Goal: Task Accomplishment & Management: Manage account settings

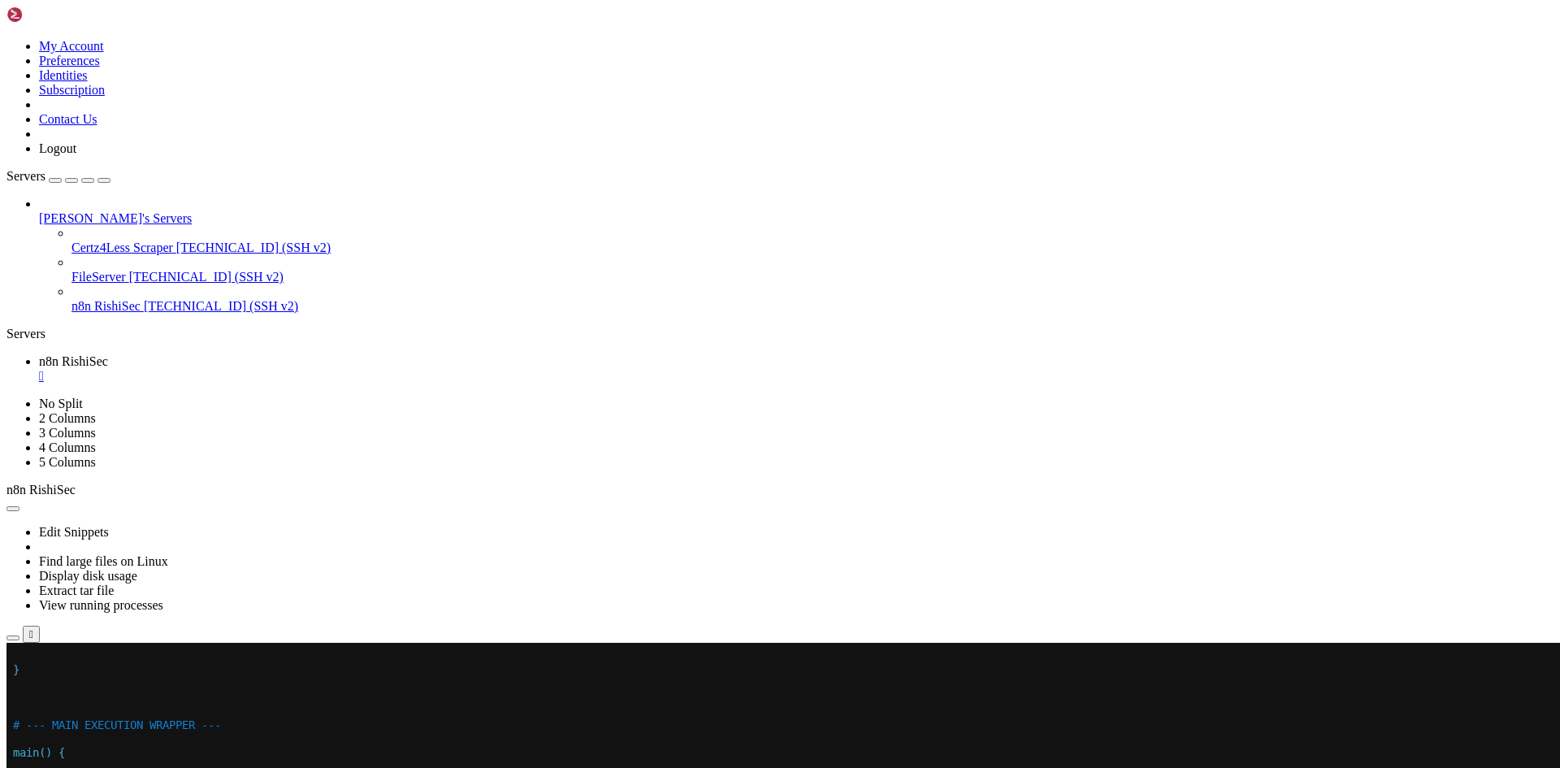
drag, startPoint x: 639, startPoint y: 784, endPoint x: 601, endPoint y: 721, distance: 74.0
click at [601, 721] on x-row "# --- MAIN EXECUTION WRAPPER ---" at bounding box center [684, 725] width 1343 height 14
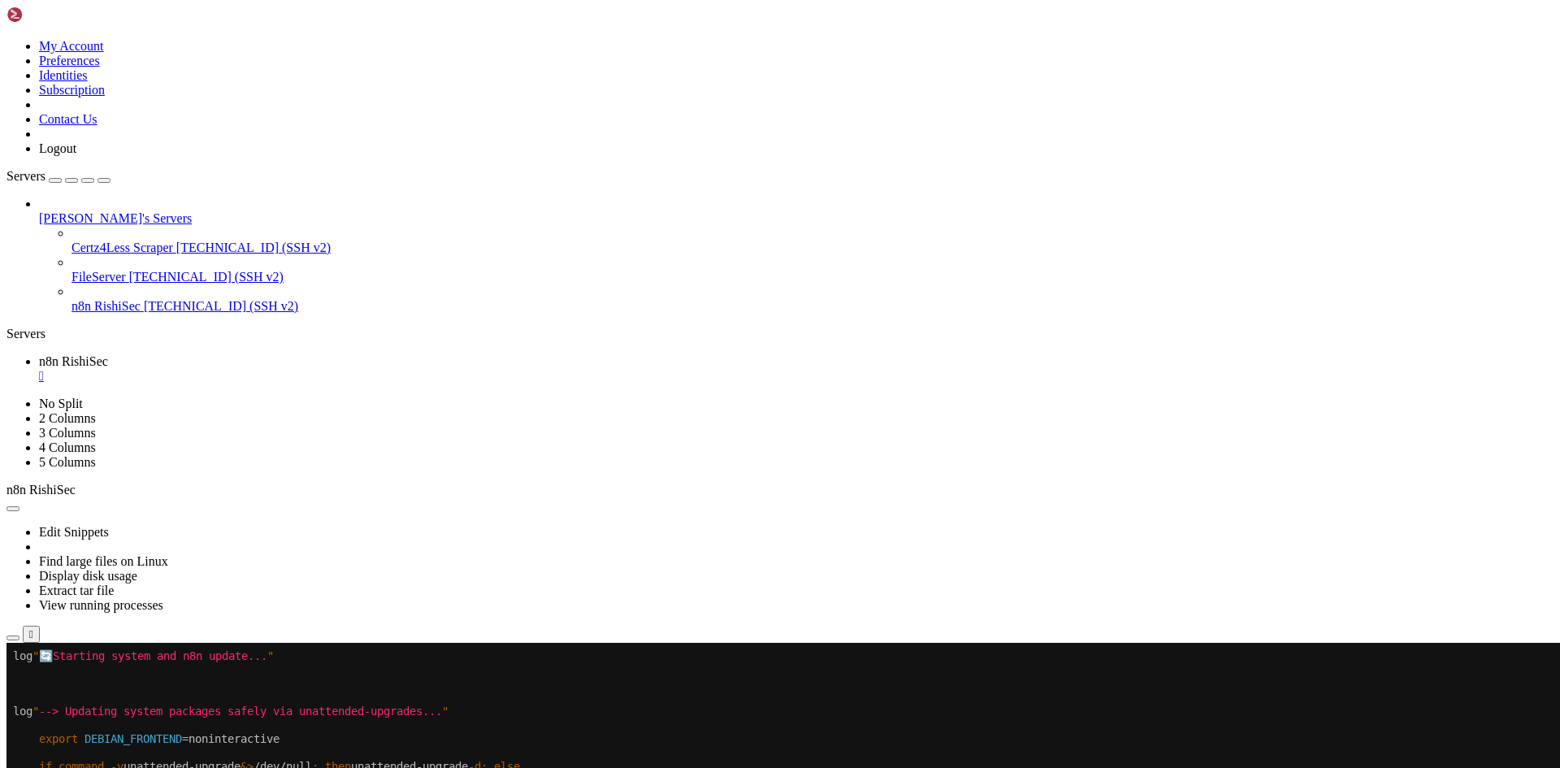
drag, startPoint x: 80, startPoint y: 59, endPoint x: 393, endPoint y: 32, distance: 314.1
click at [393, 354] on ul "n8n RishiSec " at bounding box center [780, 368] width 1547 height 29
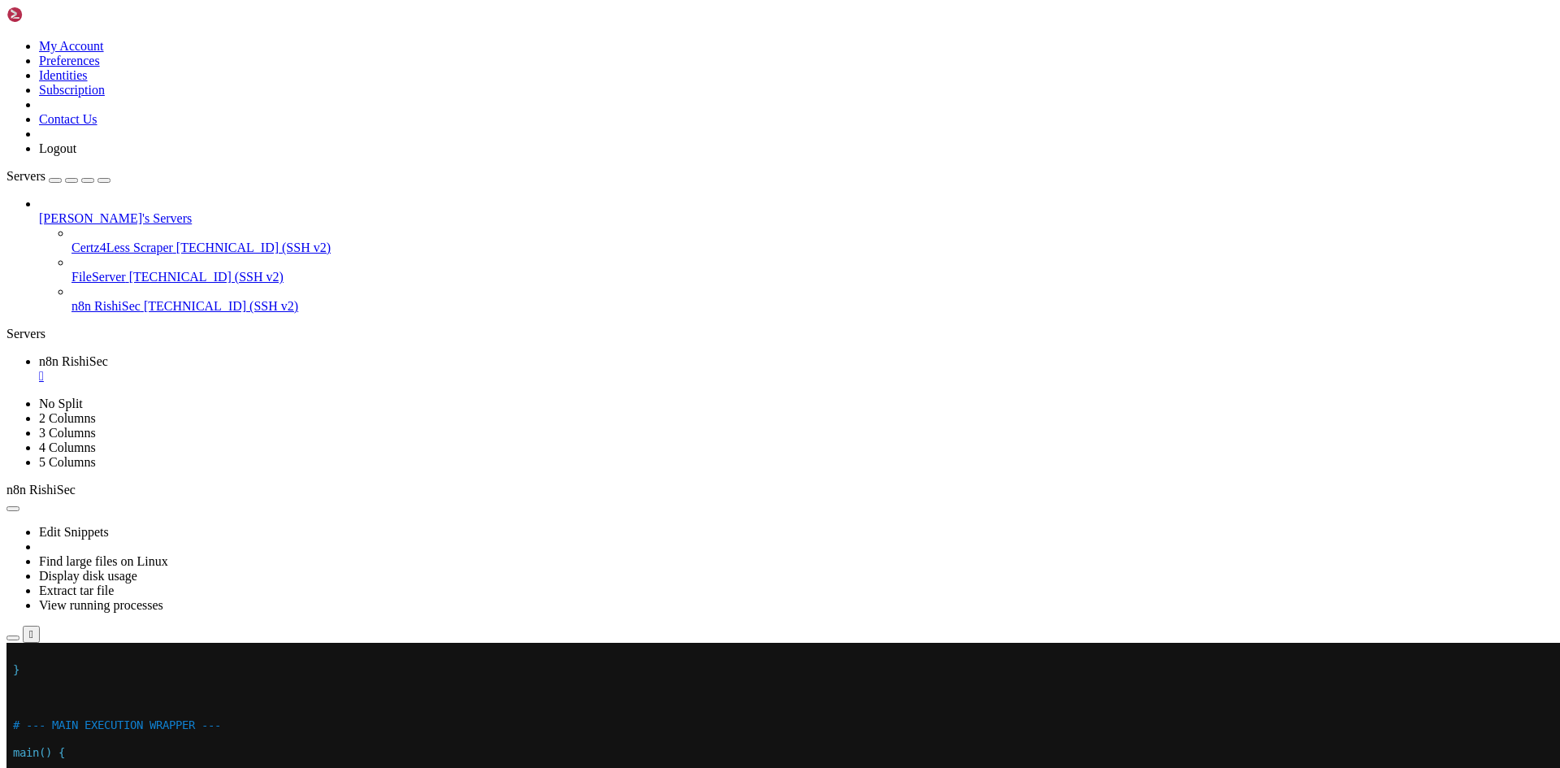
click at [226, 758] on x-row "main() {" at bounding box center [684, 753] width 1343 height 14
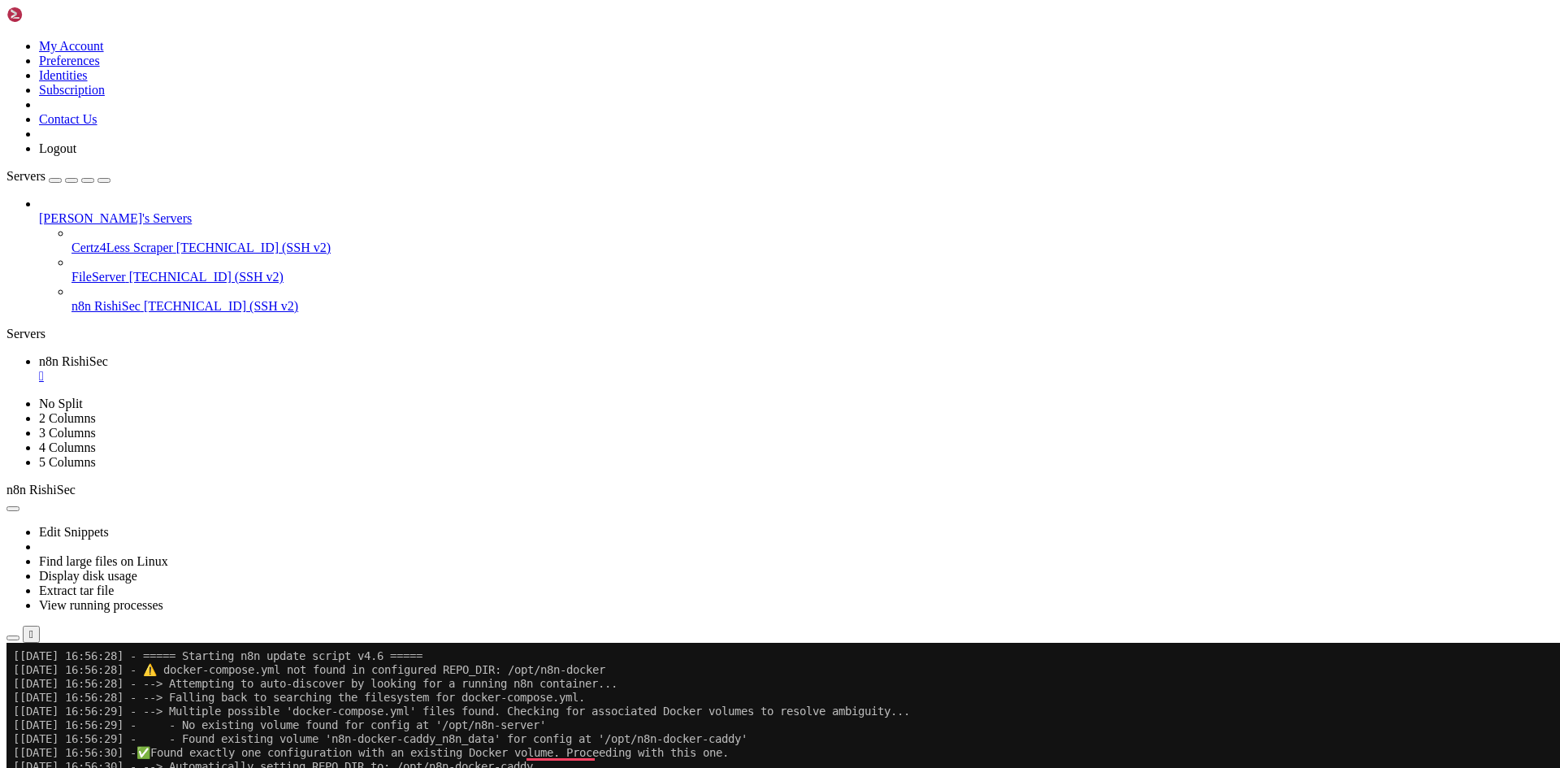
scroll to position [55, 0]
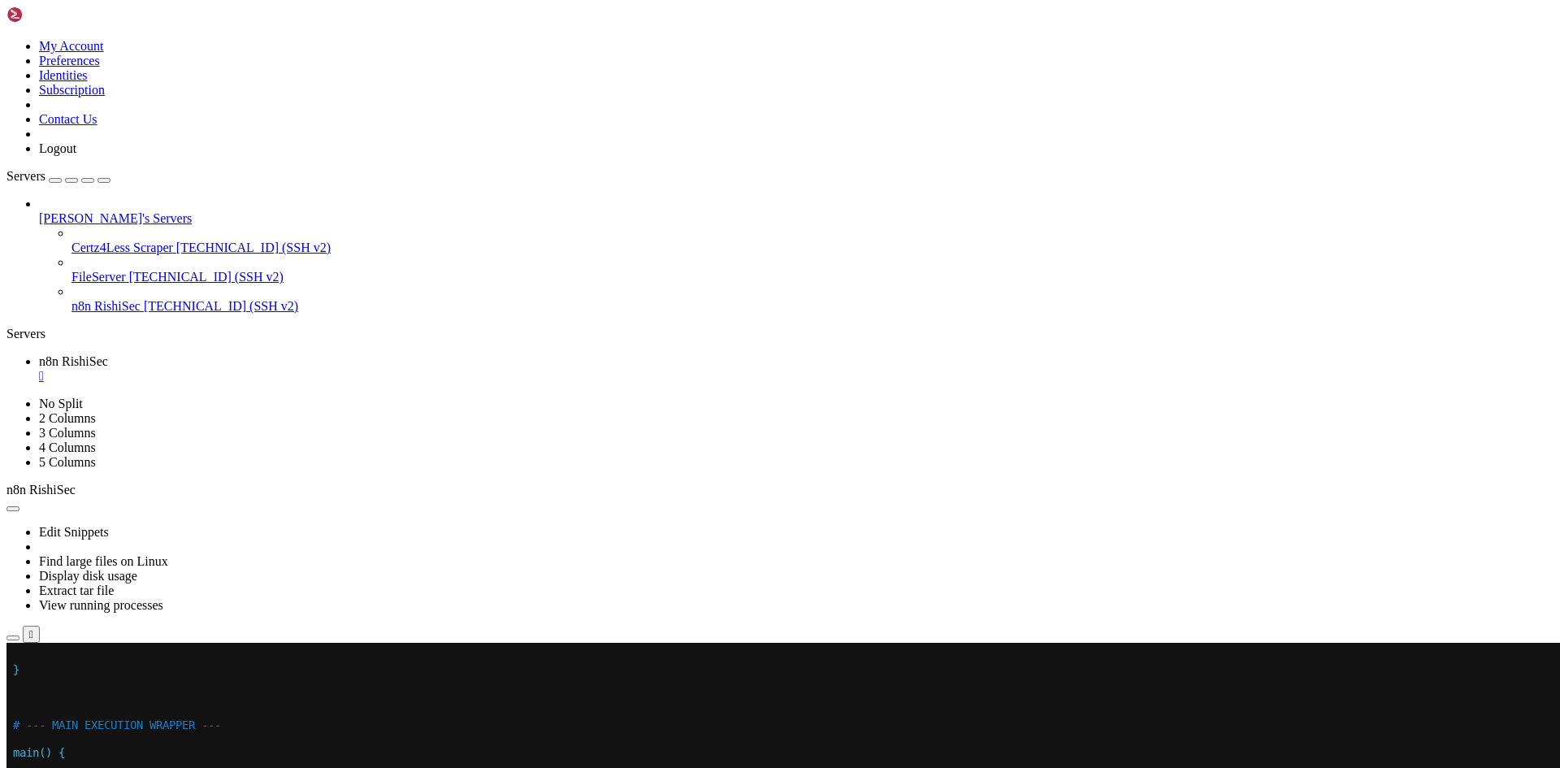
scroll to position [14, 0]
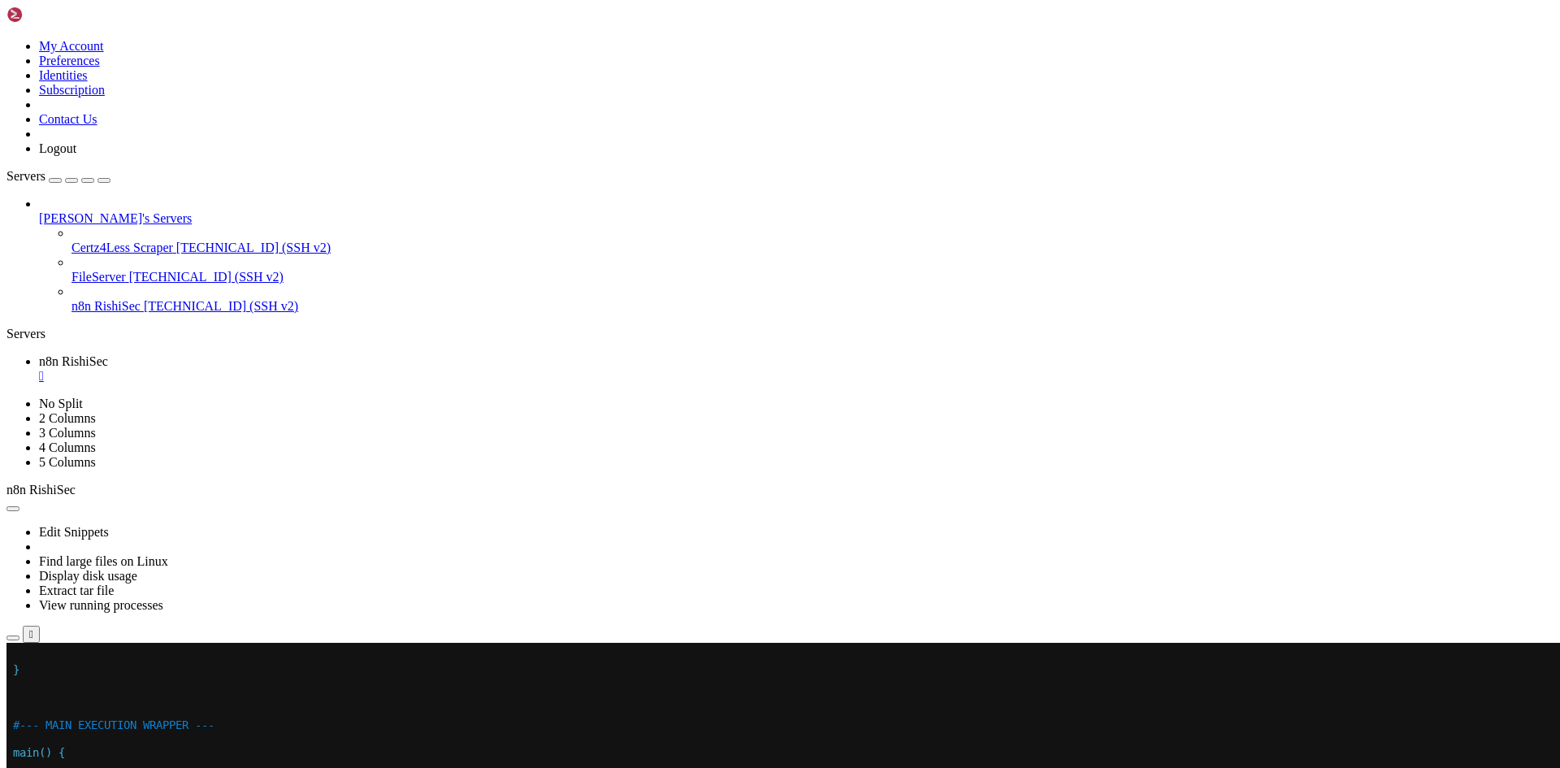
drag, startPoint x: 39, startPoint y: 15, endPoint x: 666, endPoint y: 44, distance: 628.0
click at [666, 497] on div "Edit Snippets Find large files on Linux Display disk usage Extract tar file Vie…" at bounding box center [780, 569] width 1547 height 145
click at [462, 672] on x-row "}" at bounding box center [684, 670] width 1343 height 14
drag, startPoint x: 440, startPoint y: 872, endPoint x: 423, endPoint y: 805, distance: 68.8
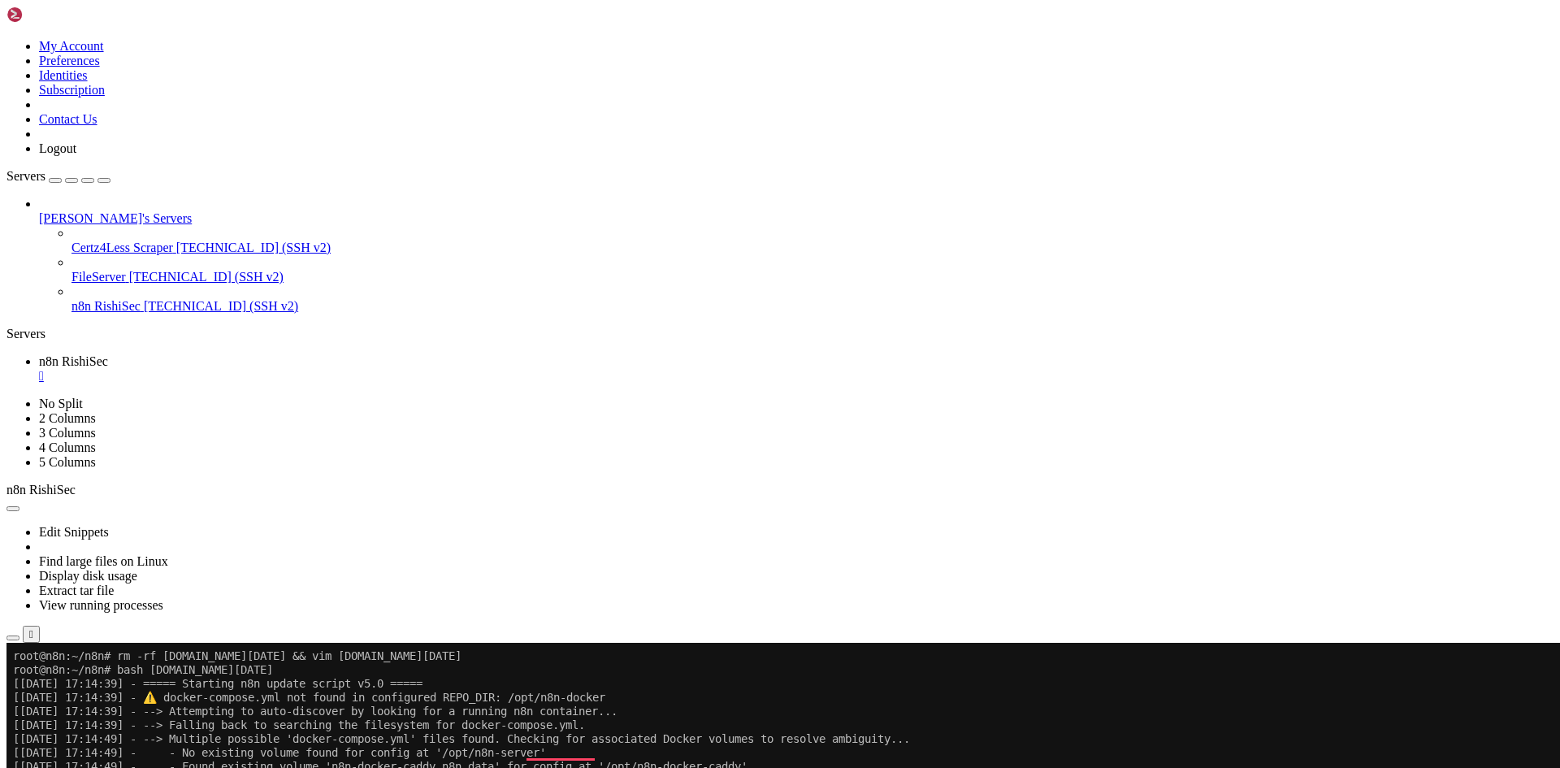
scroll to position [83, 0]
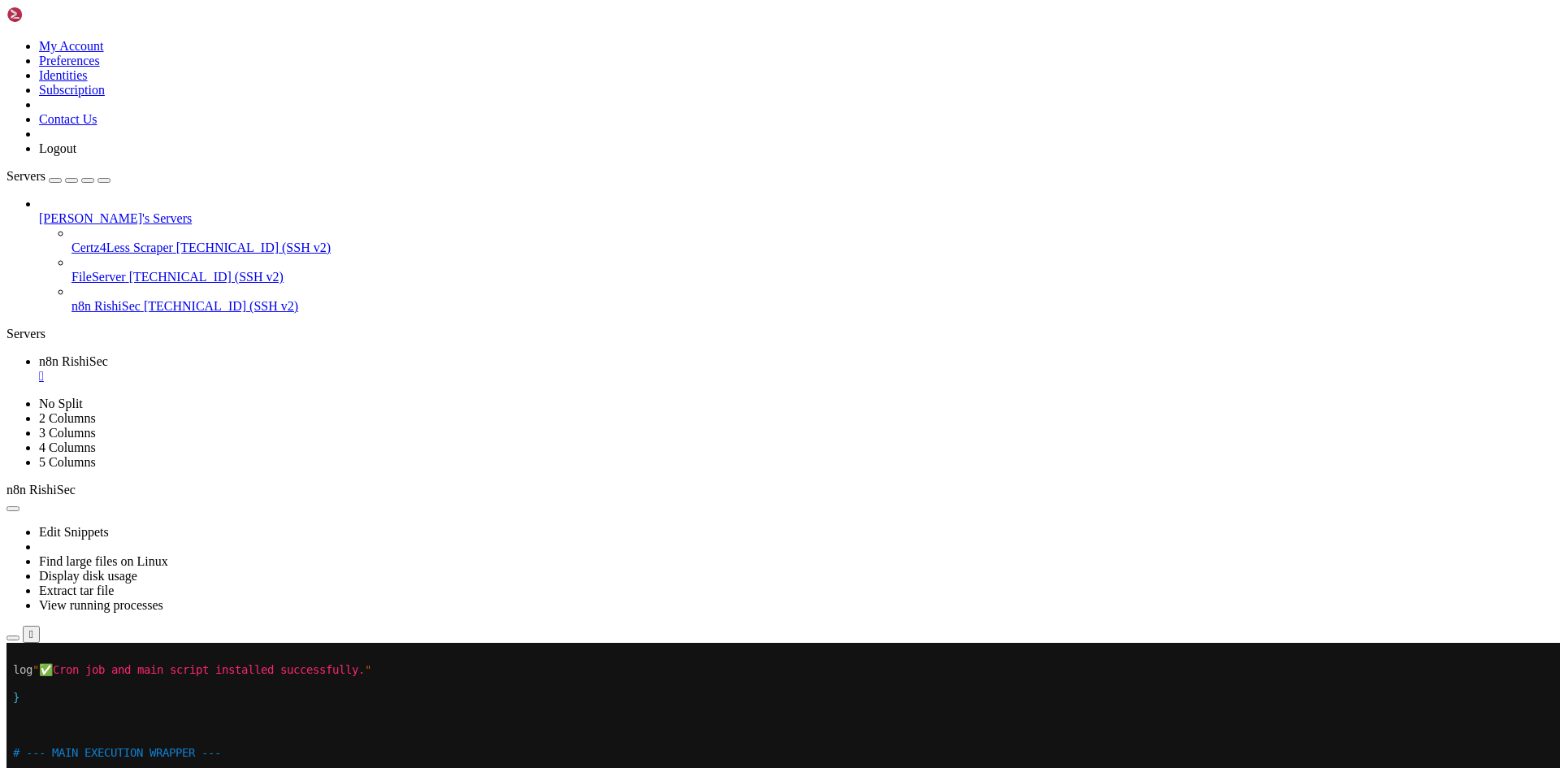
drag, startPoint x: 260, startPoint y: 979, endPoint x: 173, endPoint y: 941, distance: 95.0
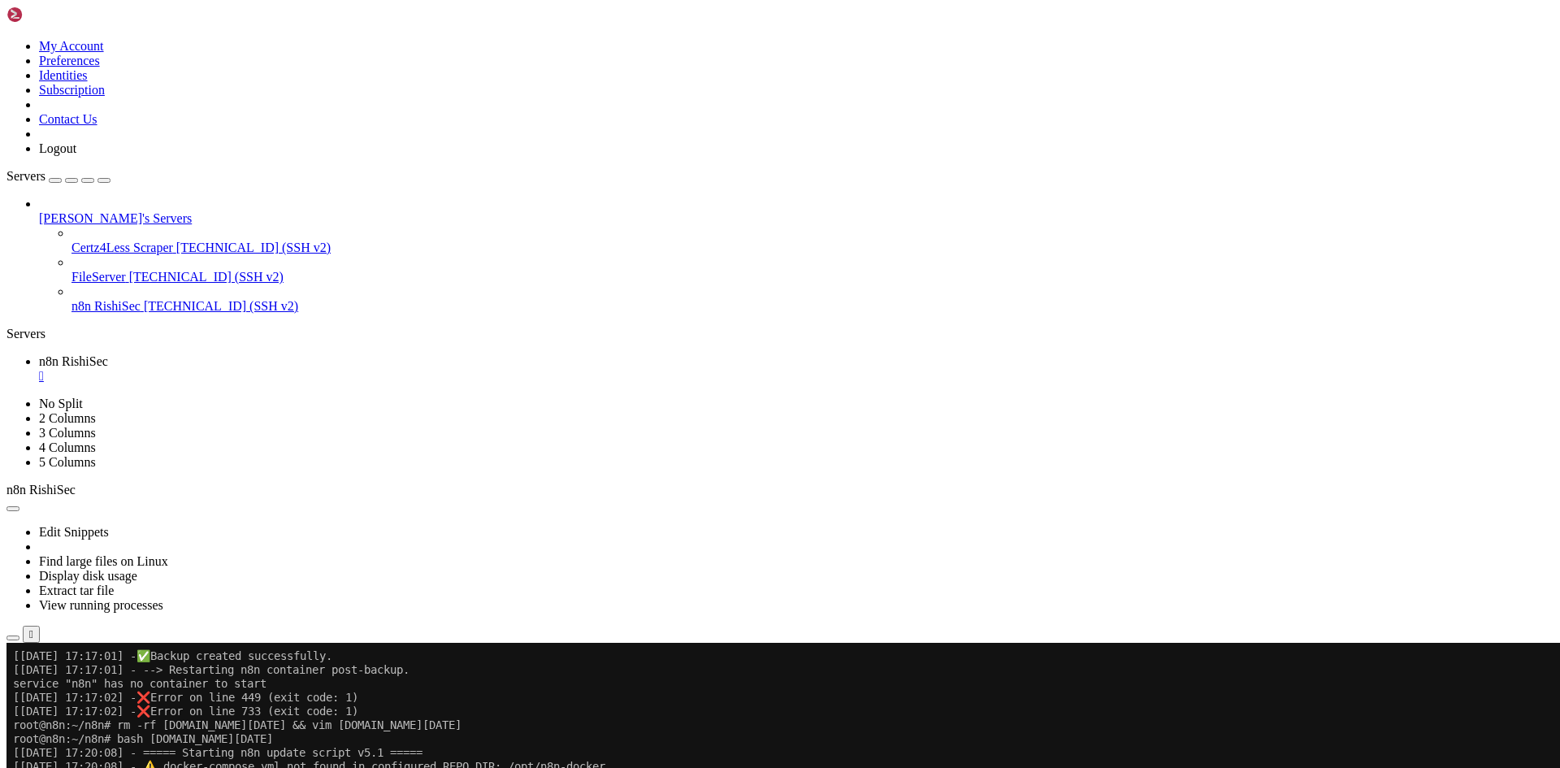
scroll to position [304, 0]
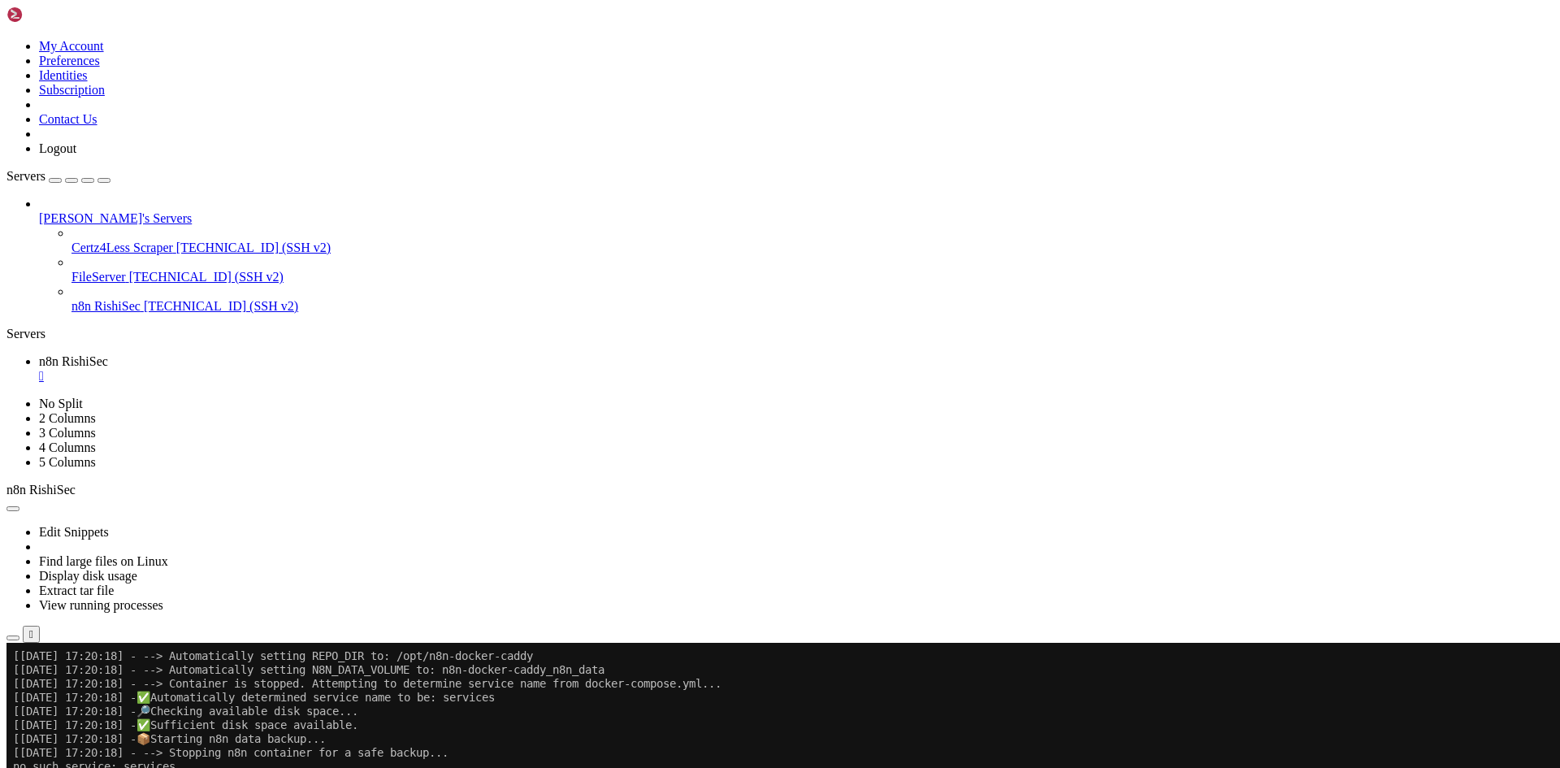
scroll to position [525, 0]
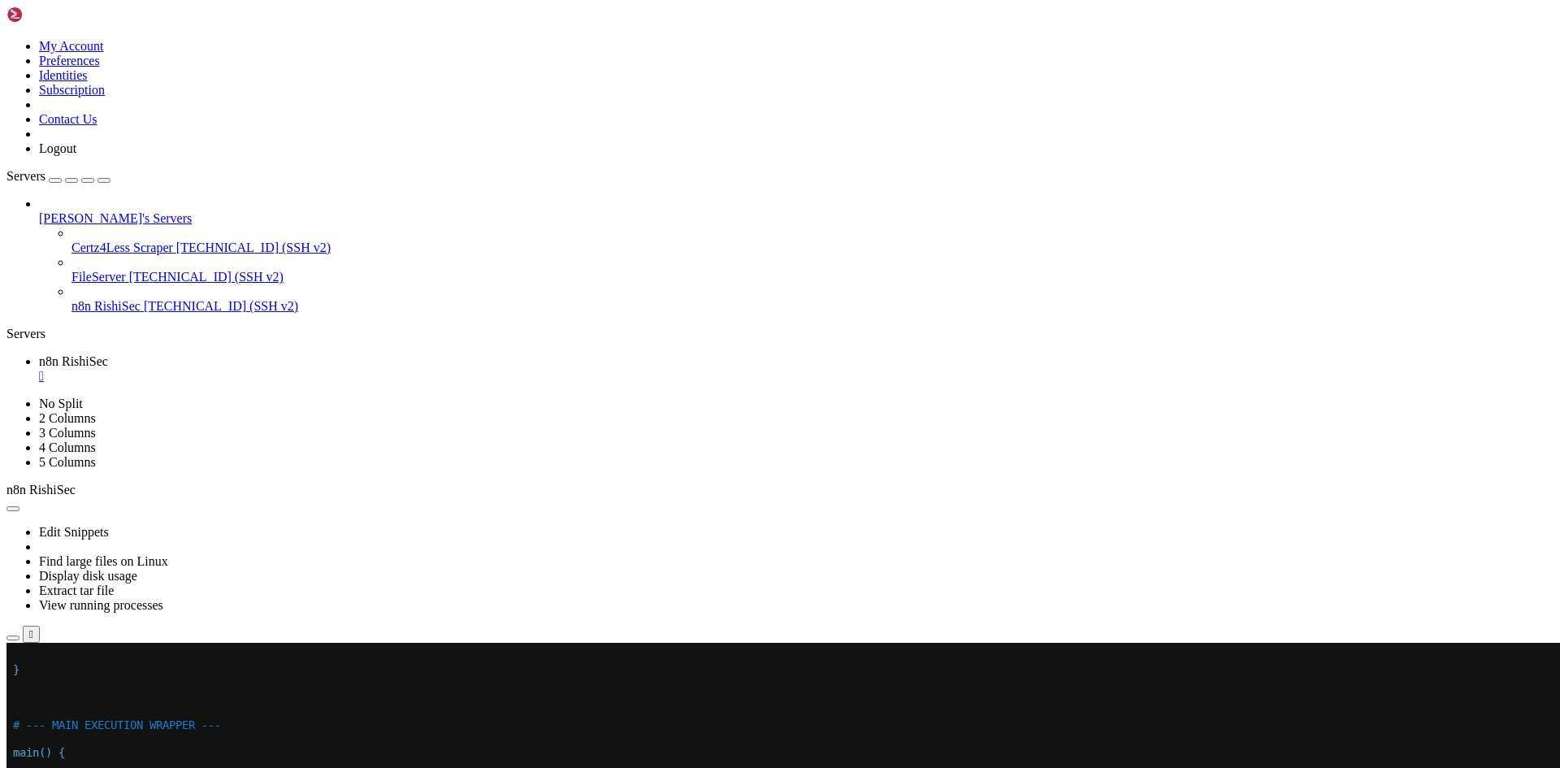
scroll to position [14, 0]
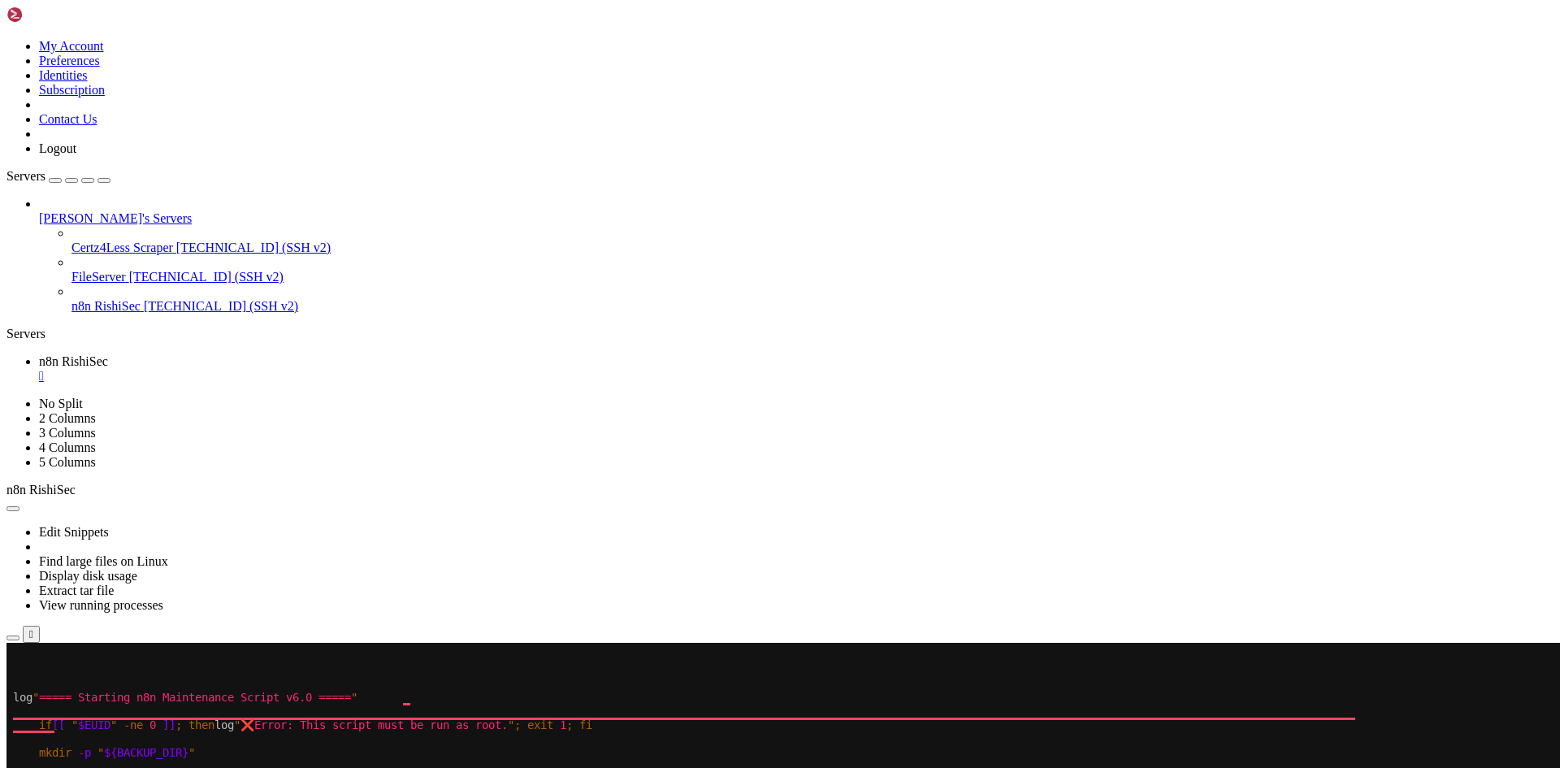
drag, startPoint x: 148, startPoint y: 46, endPoint x: 518, endPoint y: 66, distance: 371.1
click at [518, 497] on div "Edit Snippets Find large files on Linux Display disk usage Extract tar file Vie…" at bounding box center [780, 569] width 1547 height 145
click at [322, 670] on x-row "To enrich screen reader interactions, please activate Accessibility in Grammarl…" at bounding box center [684, 670] width 1343 height 14
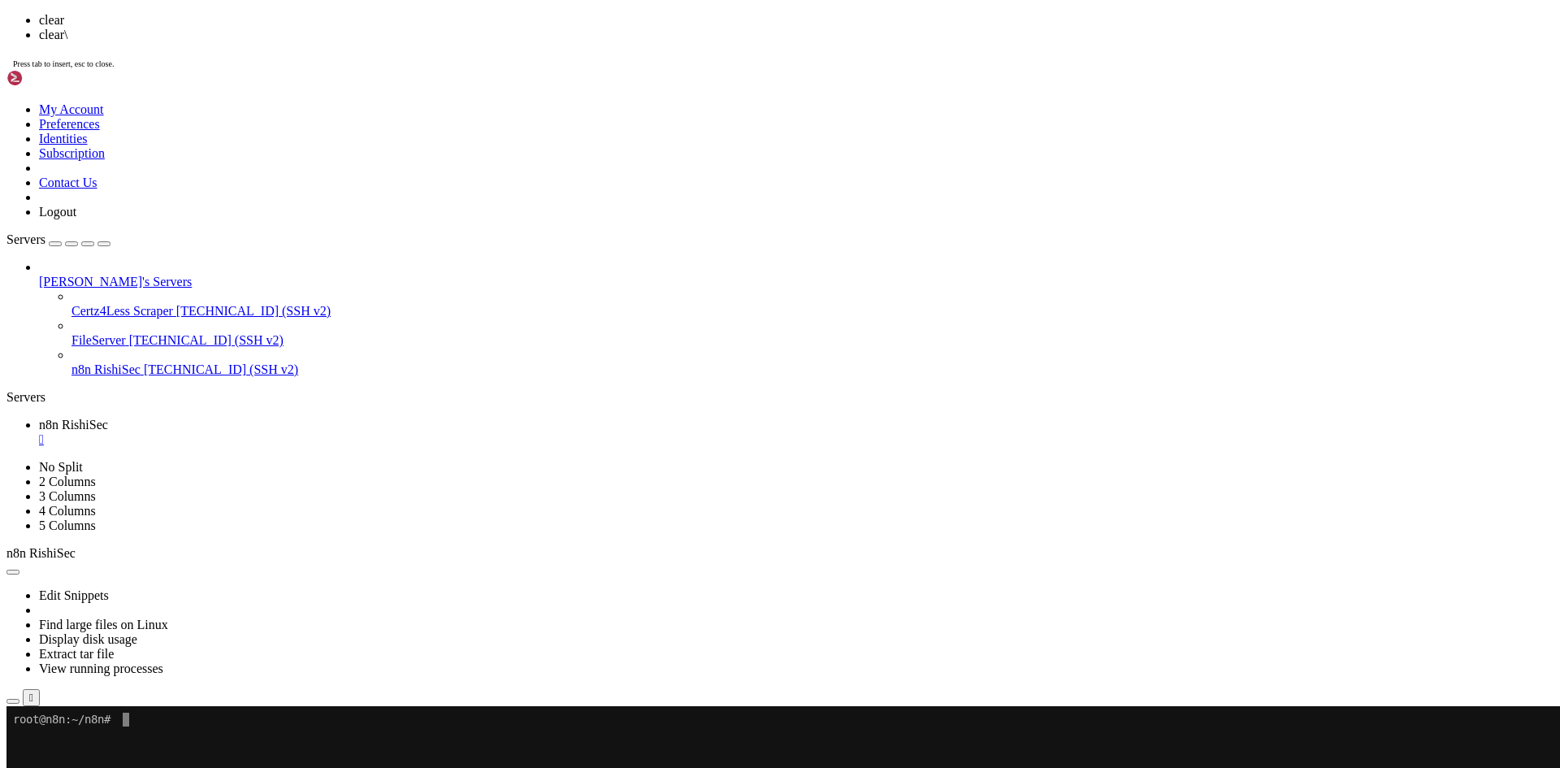
scroll to position [0, 0]
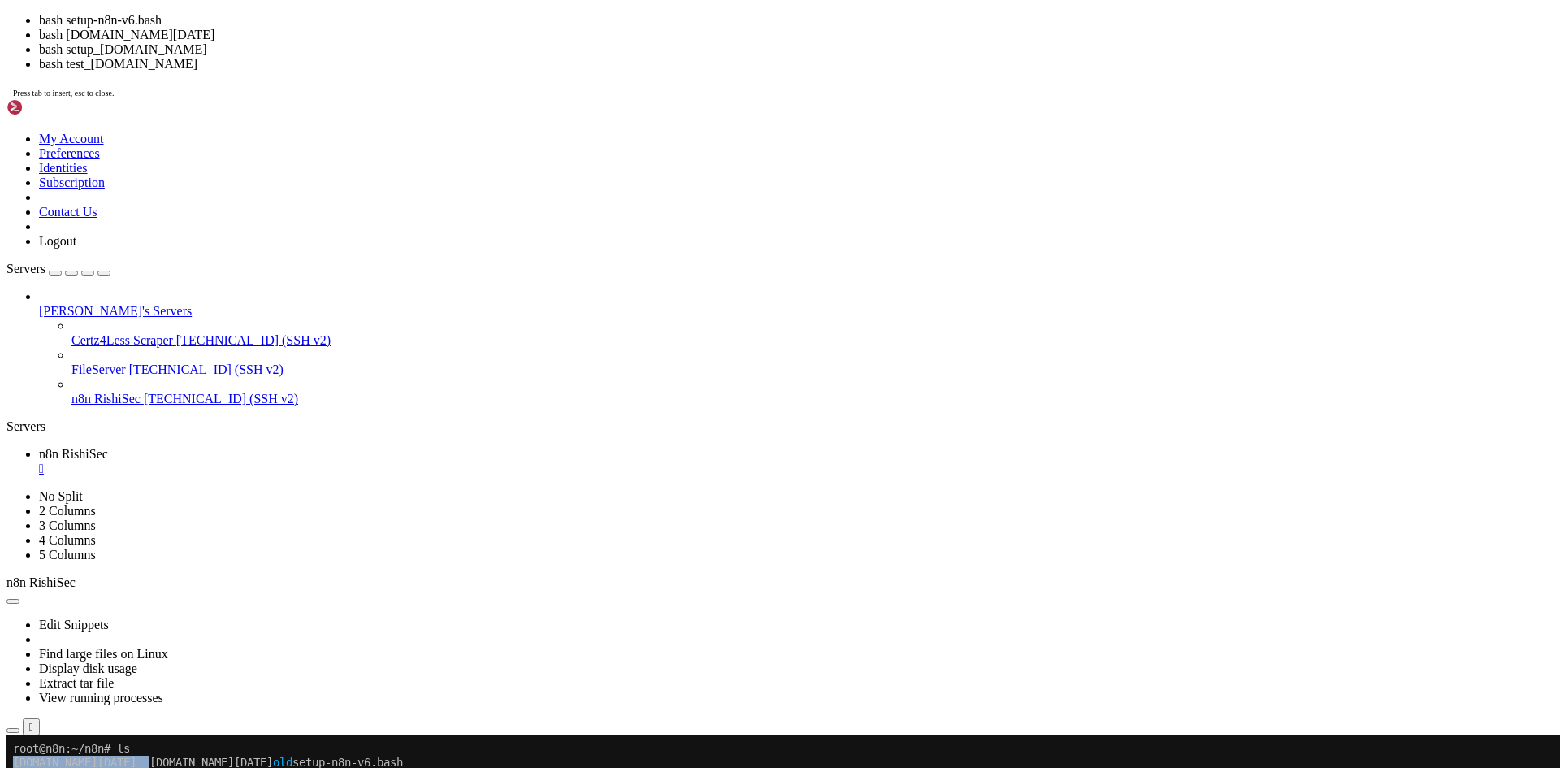
drag, startPoint x: 12, startPoint y: 762, endPoint x: 154, endPoint y: 761, distance: 142.2
click at [154, 761] on x-row "[DOMAIN_NAME][DATE] [DOMAIN_NAME][DATE] old setup-n8n-v6.bash" at bounding box center [684, 763] width 1343 height 14
click at [13, 735] on div at bounding box center [10, 735] width 7 height 0
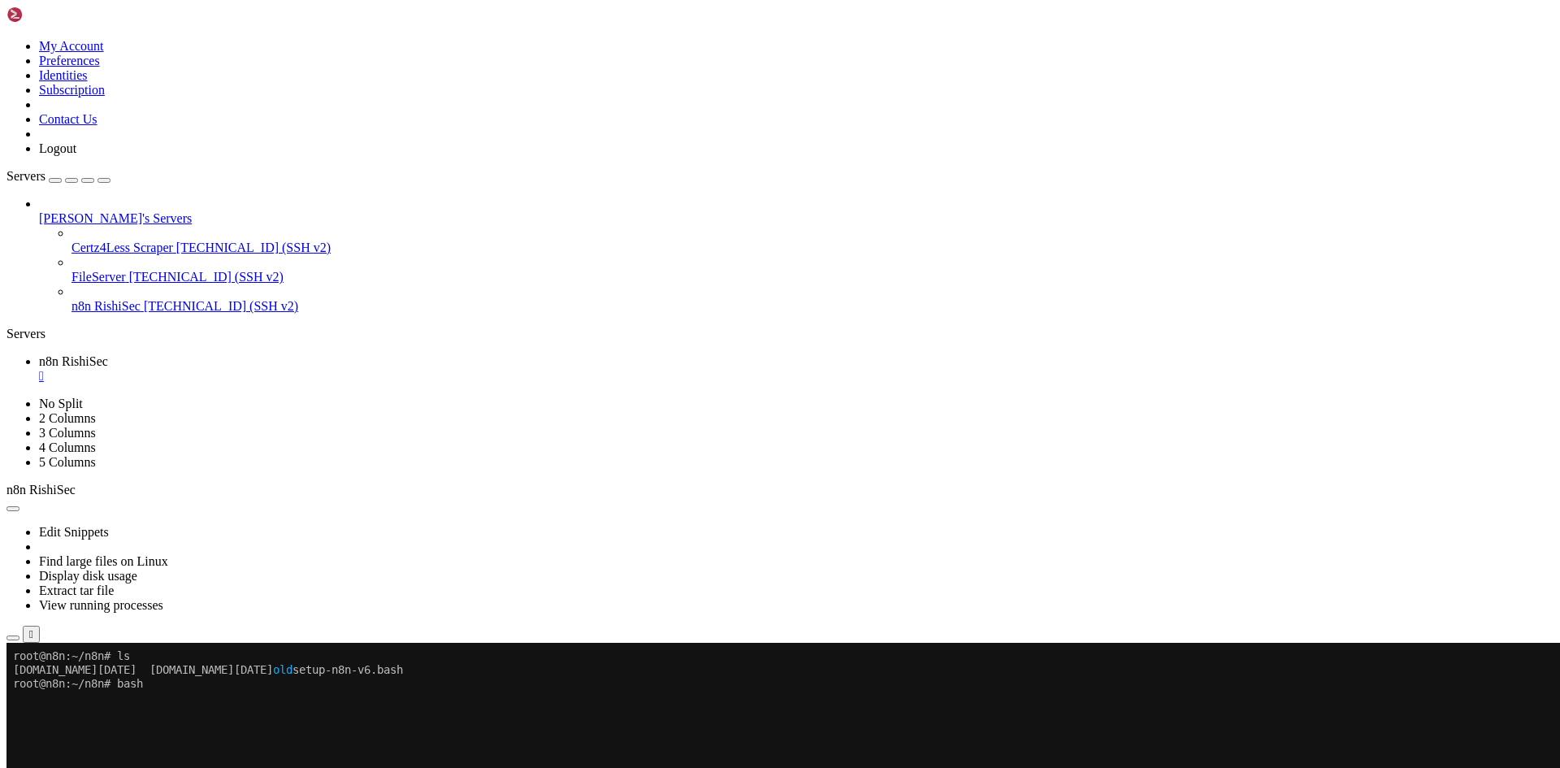
click at [163, 685] on x-row "root@n8n:~/n8n# bash" at bounding box center [684, 684] width 1343 height 14
drag, startPoint x: 162, startPoint y: 685, endPoint x: 154, endPoint y: 706, distance: 22.4
click at [154, 706] on x-row "To enrich screen reader interactions, please activate Accessibility in Grammarl…" at bounding box center [684, 712] width 1343 height 14
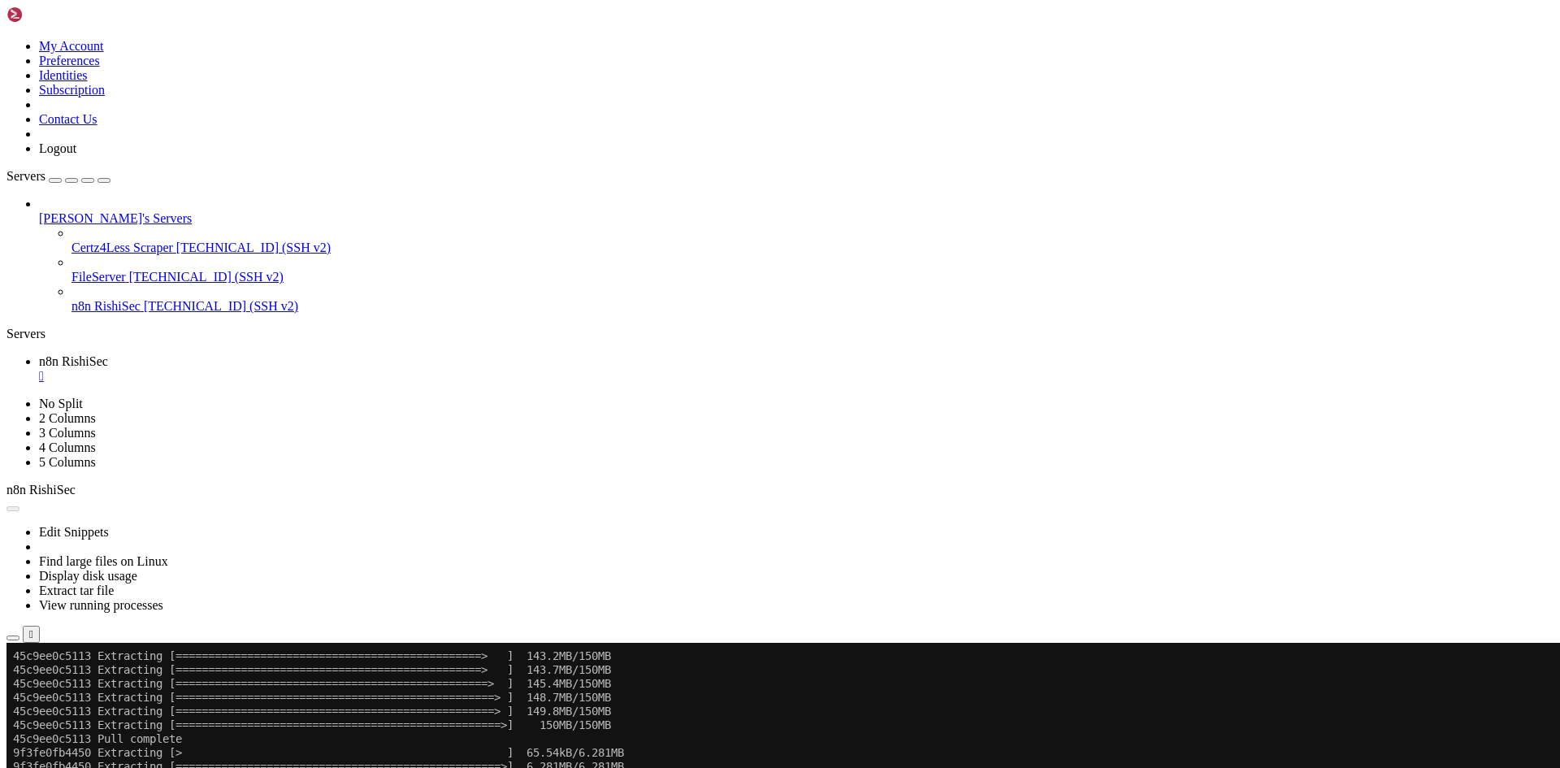
scroll to position [4647, 0]
click at [72, 688] on button "Reconnect" at bounding box center [39, 696] width 65 height 17
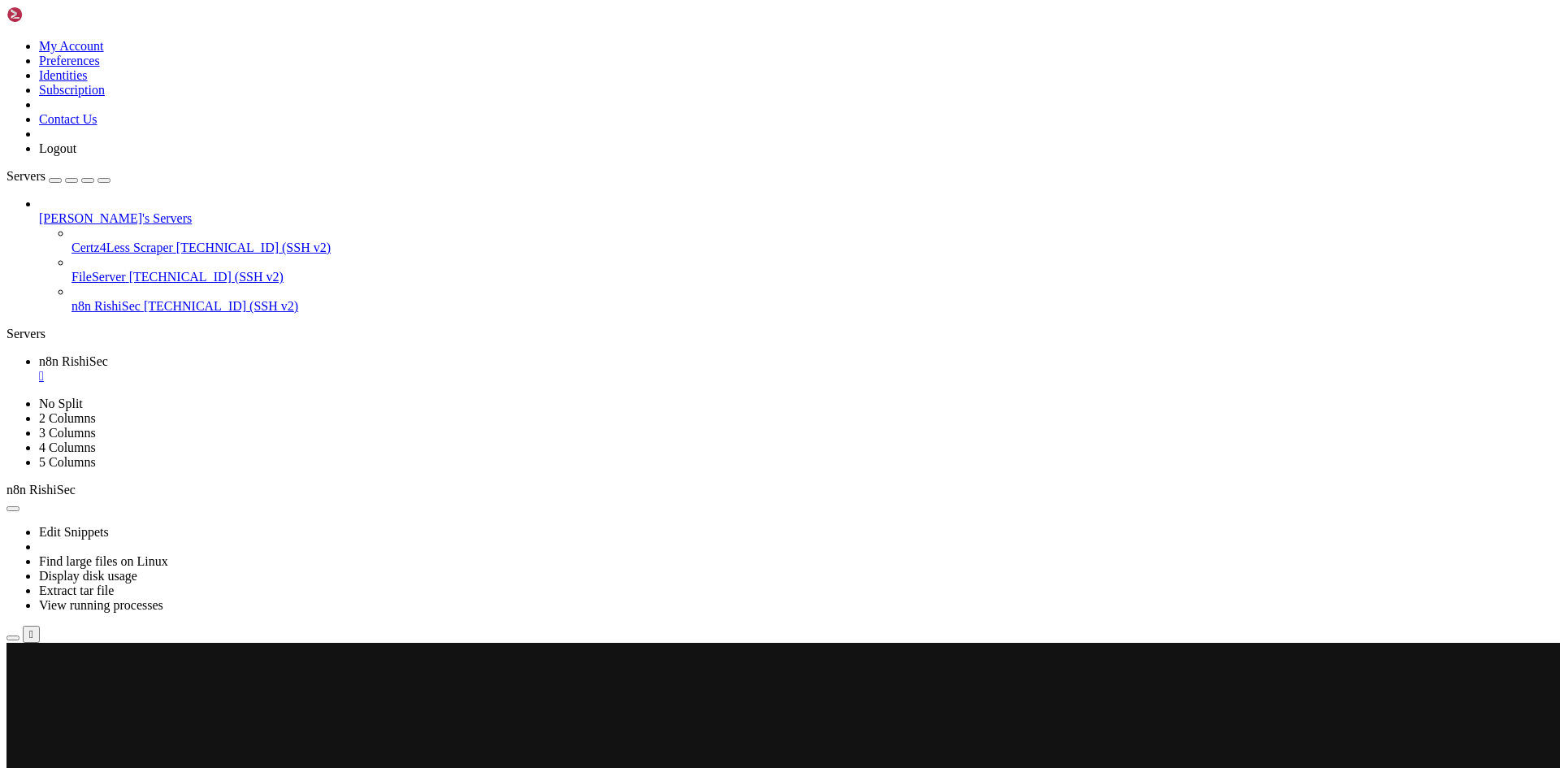
scroll to position [0, 0]
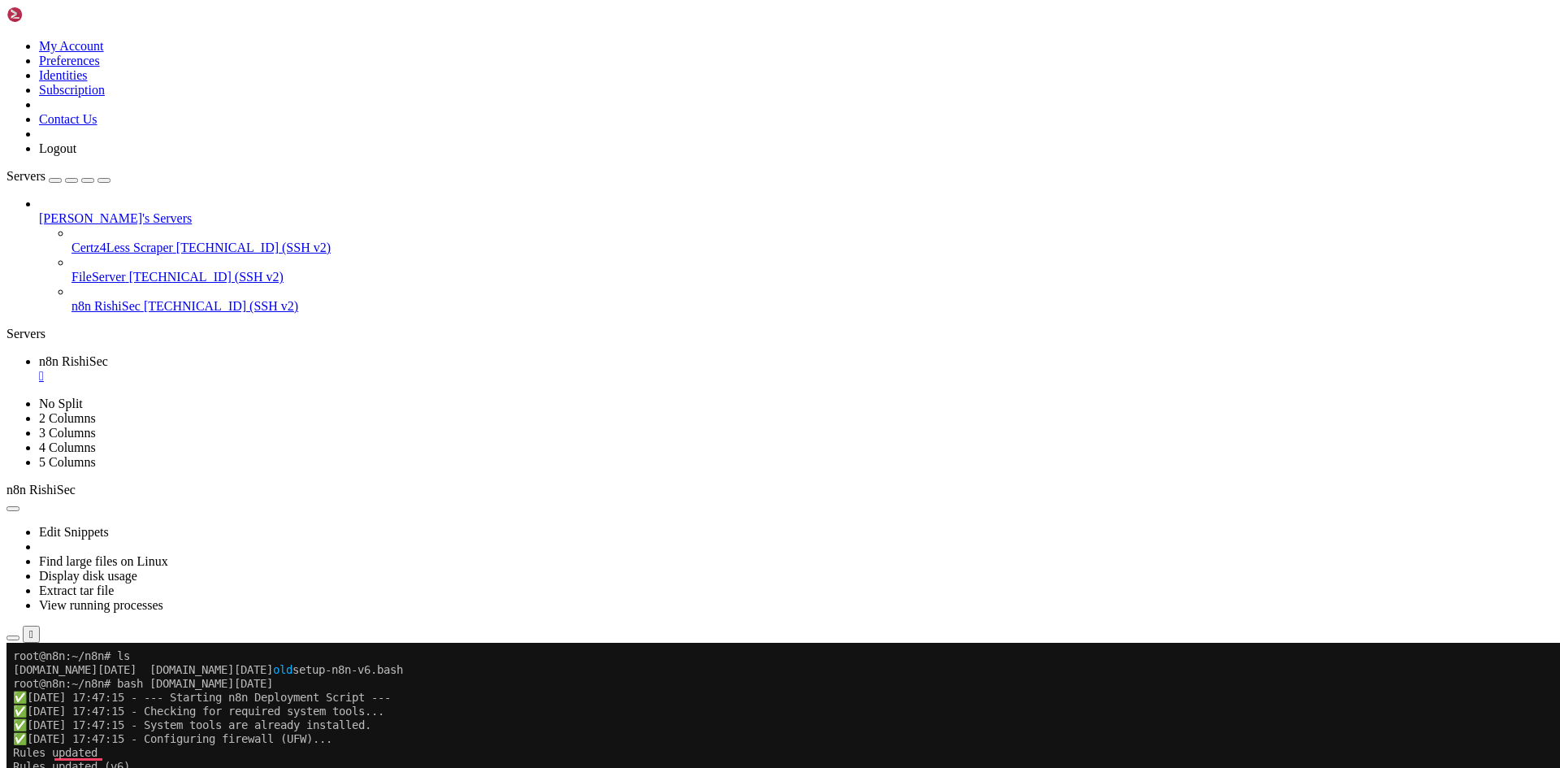
click at [7, 39] on icon at bounding box center [7, 39] width 0 height 0
click at [171, 308] on div "[PERSON_NAME]'s Servers Certz4Less Scraper [TECHNICAL_ID] (SSH v2) FileServer […" at bounding box center [780, 255] width 1547 height 117
click at [13, 509] on b "button" at bounding box center [13, 509] width 0 height 0
click at [7, 397] on icon at bounding box center [7, 397] width 0 height 0
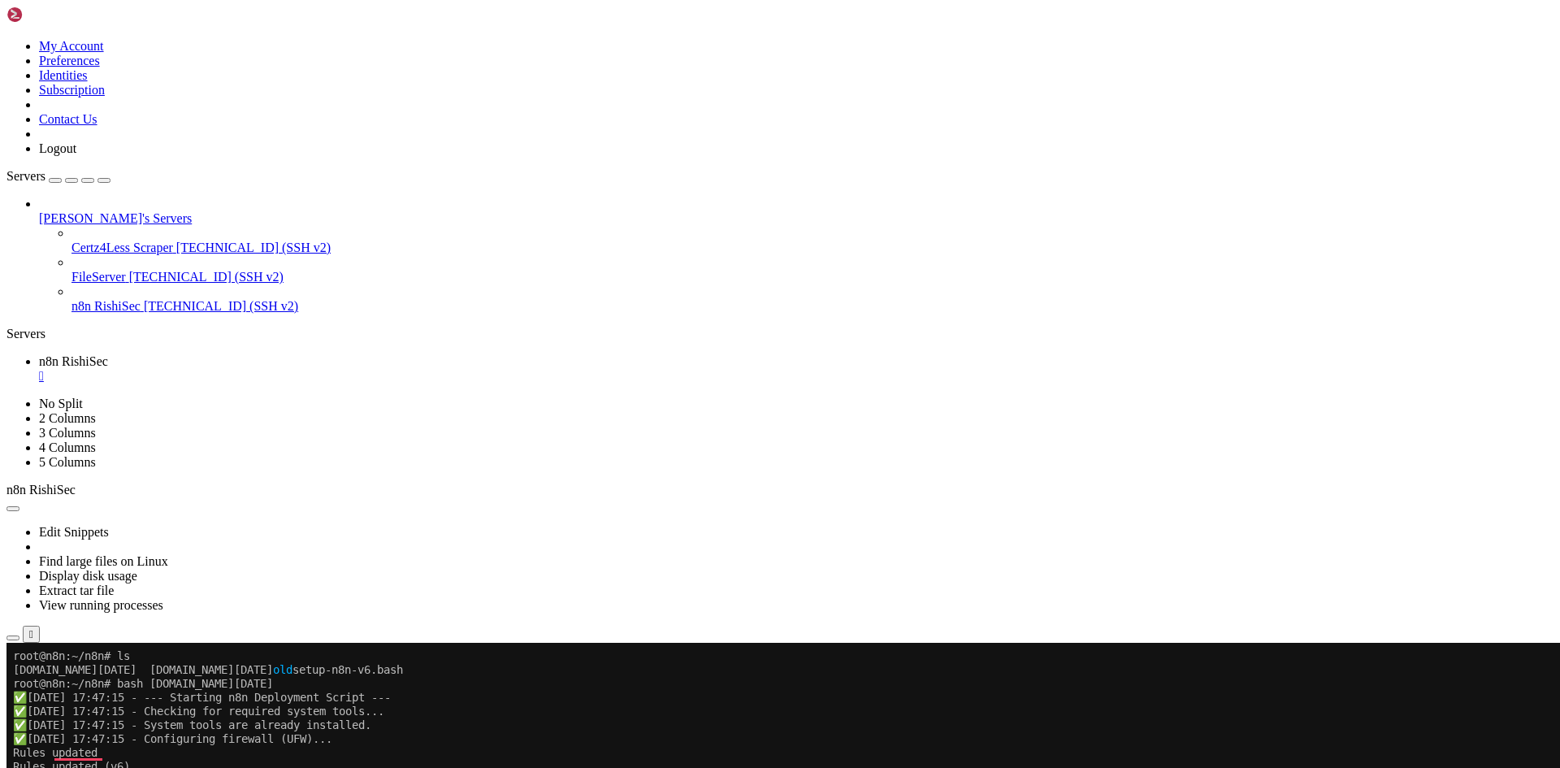
click at [1280, 354] on ul "n8n RishiSec " at bounding box center [780, 368] width 1547 height 29
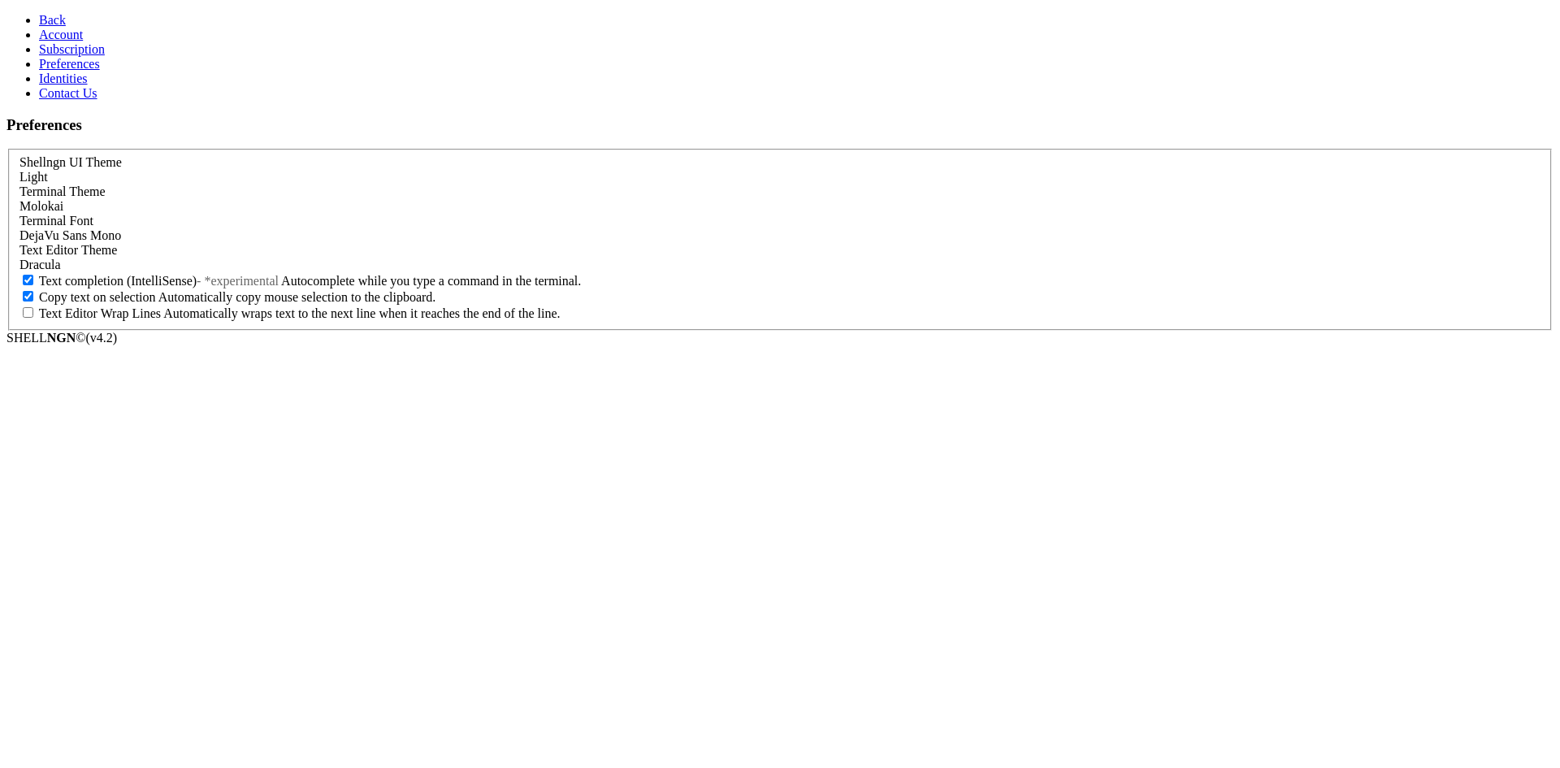
click at [48, 170] on span at bounding box center [48, 177] width 0 height 14
click at [568, 199] on div "Molokai" at bounding box center [780, 206] width 1521 height 15
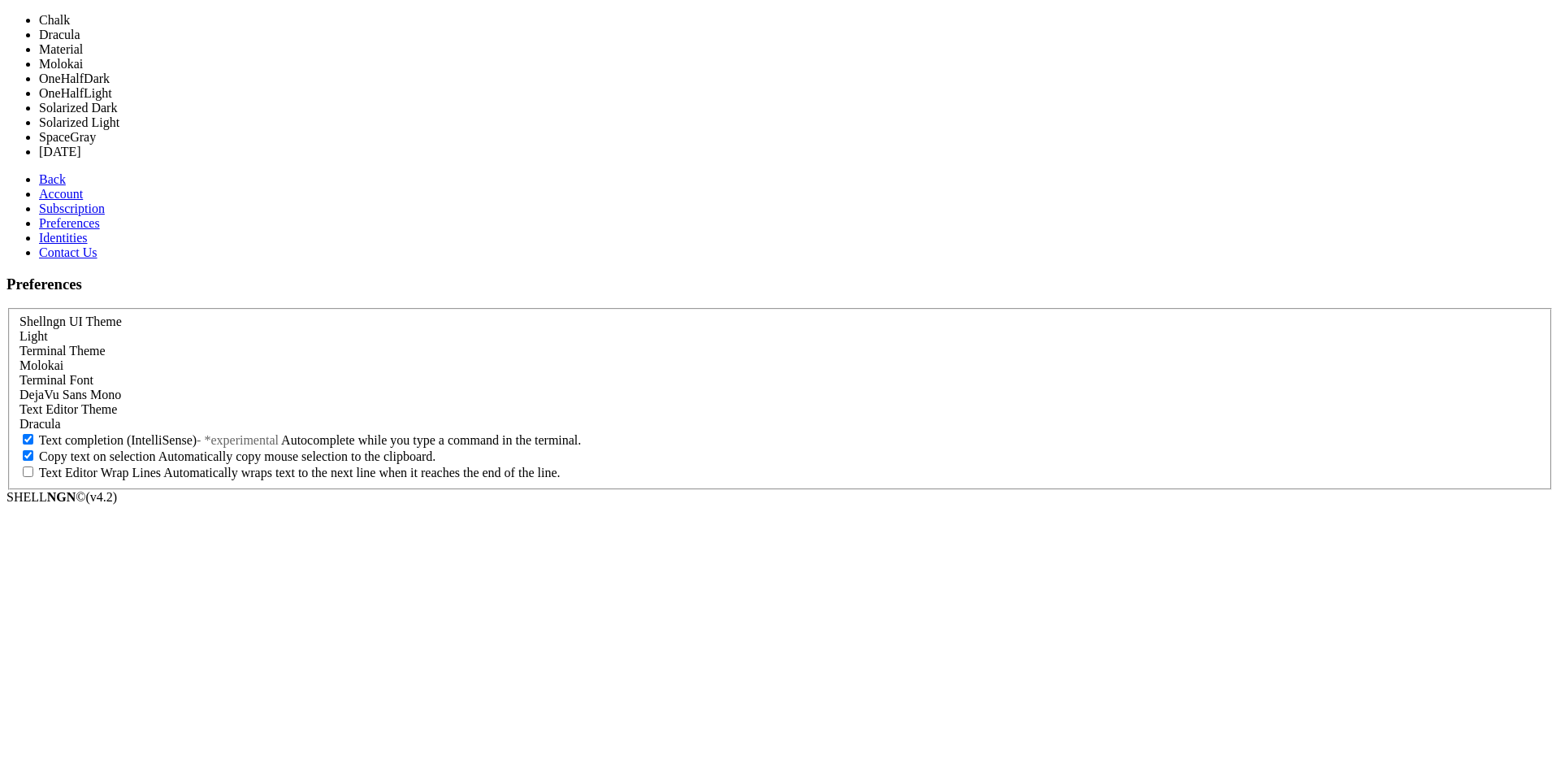
click at [568, 358] on div "Molokai" at bounding box center [780, 365] width 1521 height 15
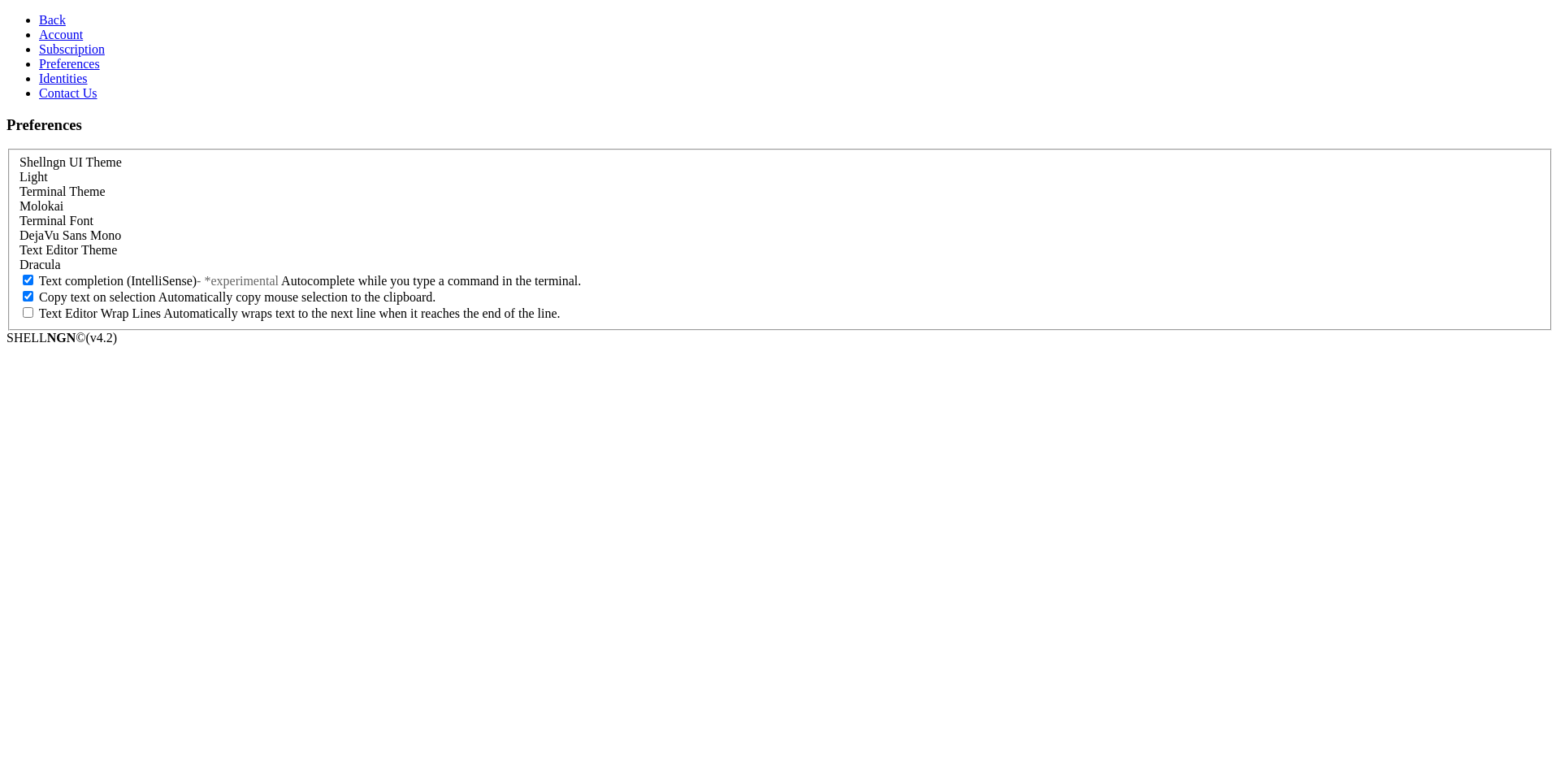
click at [571, 243] on div "DejaVu Sans Mono" at bounding box center [780, 235] width 1521 height 15
click at [83, 41] on link "Account" at bounding box center [61, 35] width 44 height 14
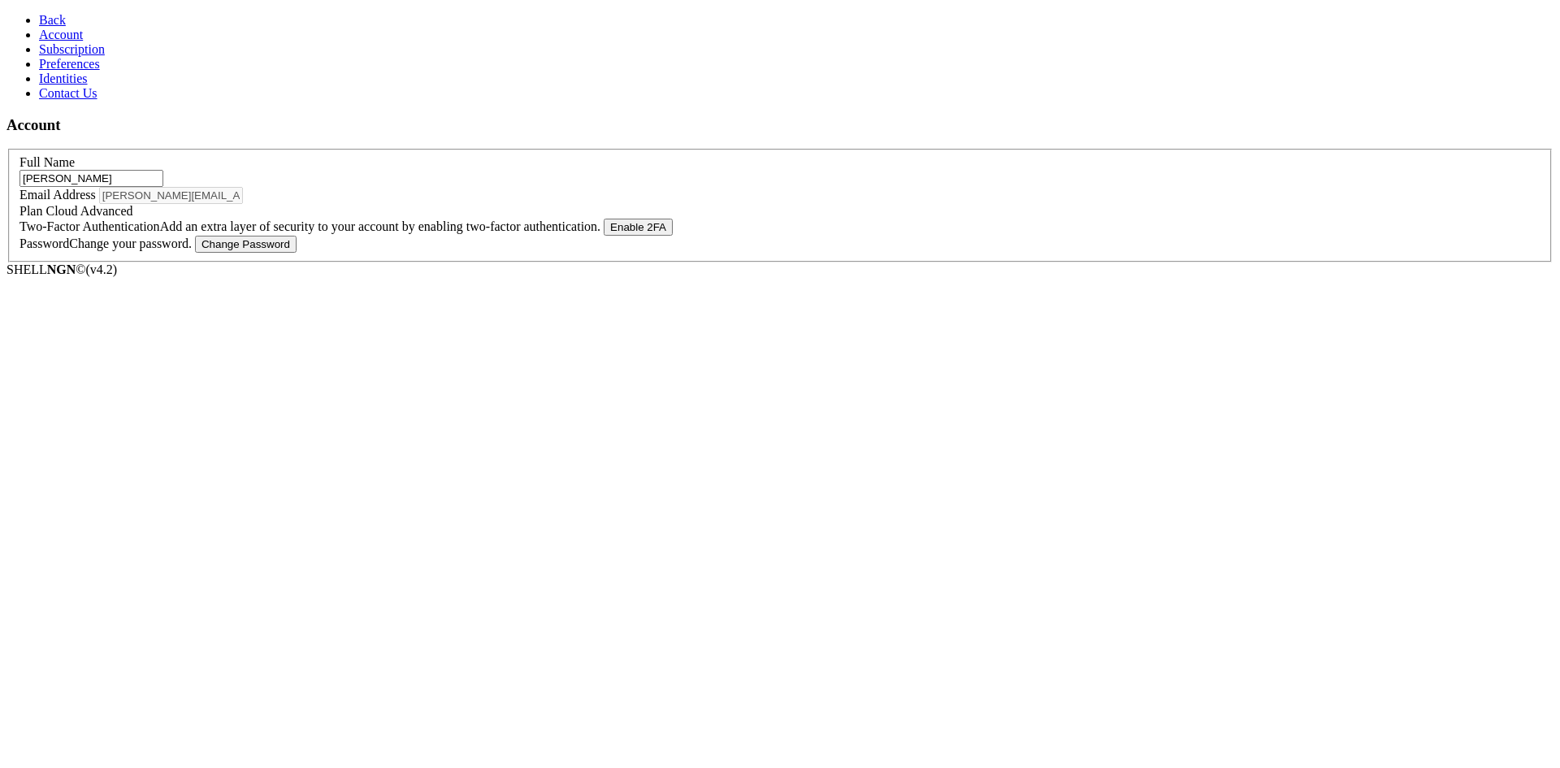
click at [105, 56] on link "Subscription" at bounding box center [72, 49] width 66 height 14
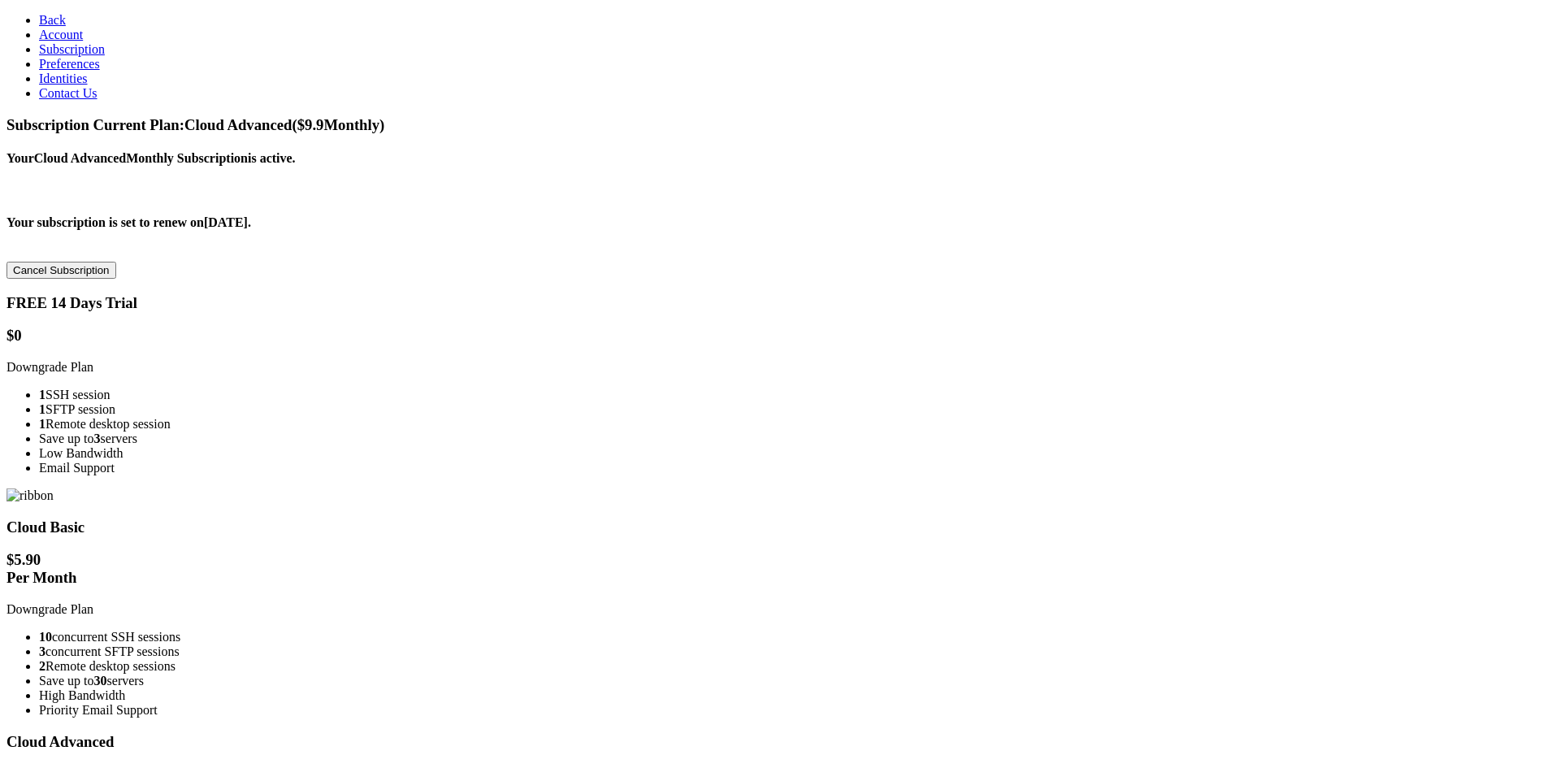
click at [100, 71] on link "Preferences" at bounding box center [69, 64] width 61 height 14
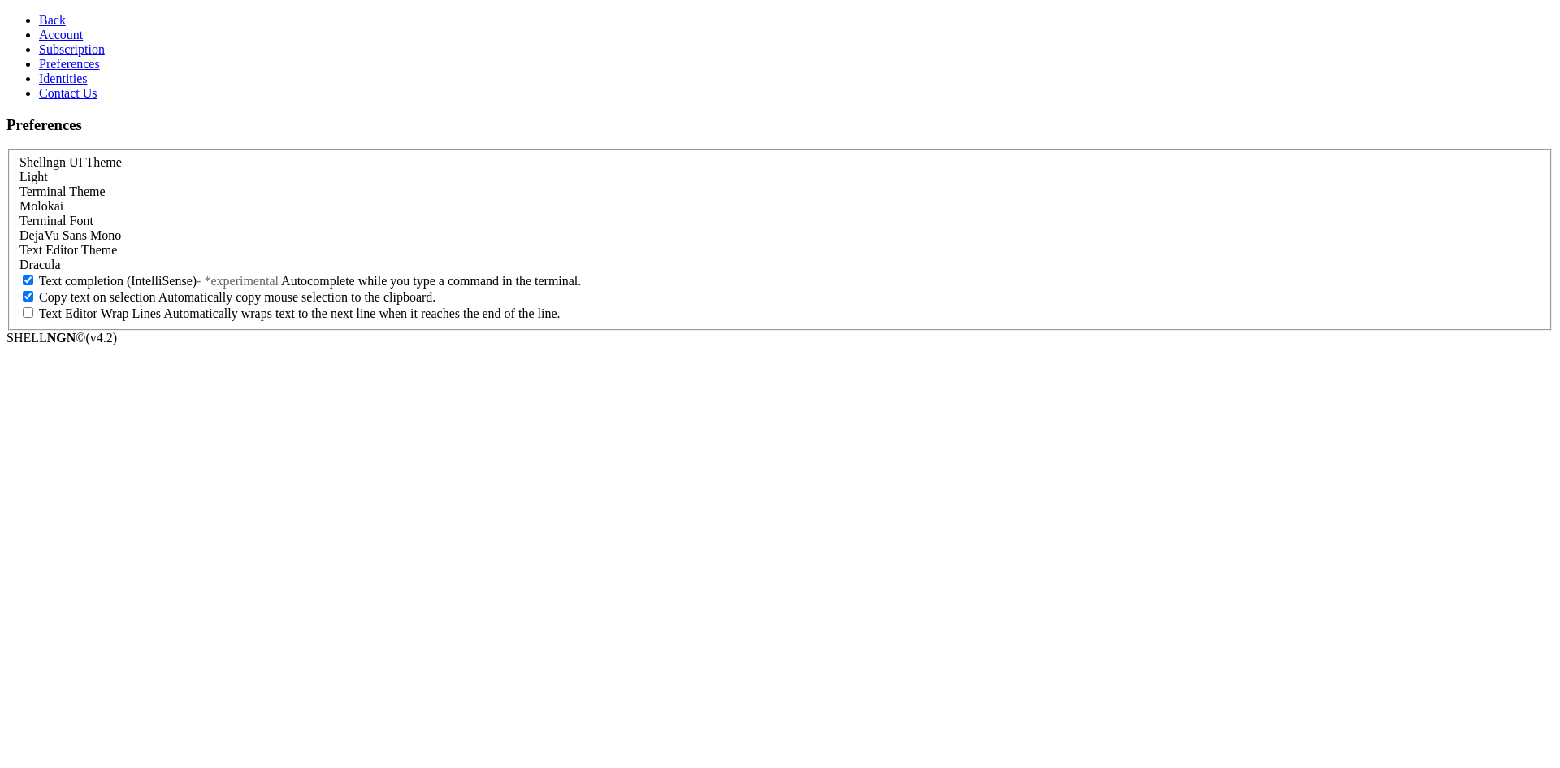
click at [88, 85] on link "Identities" at bounding box center [63, 79] width 49 height 14
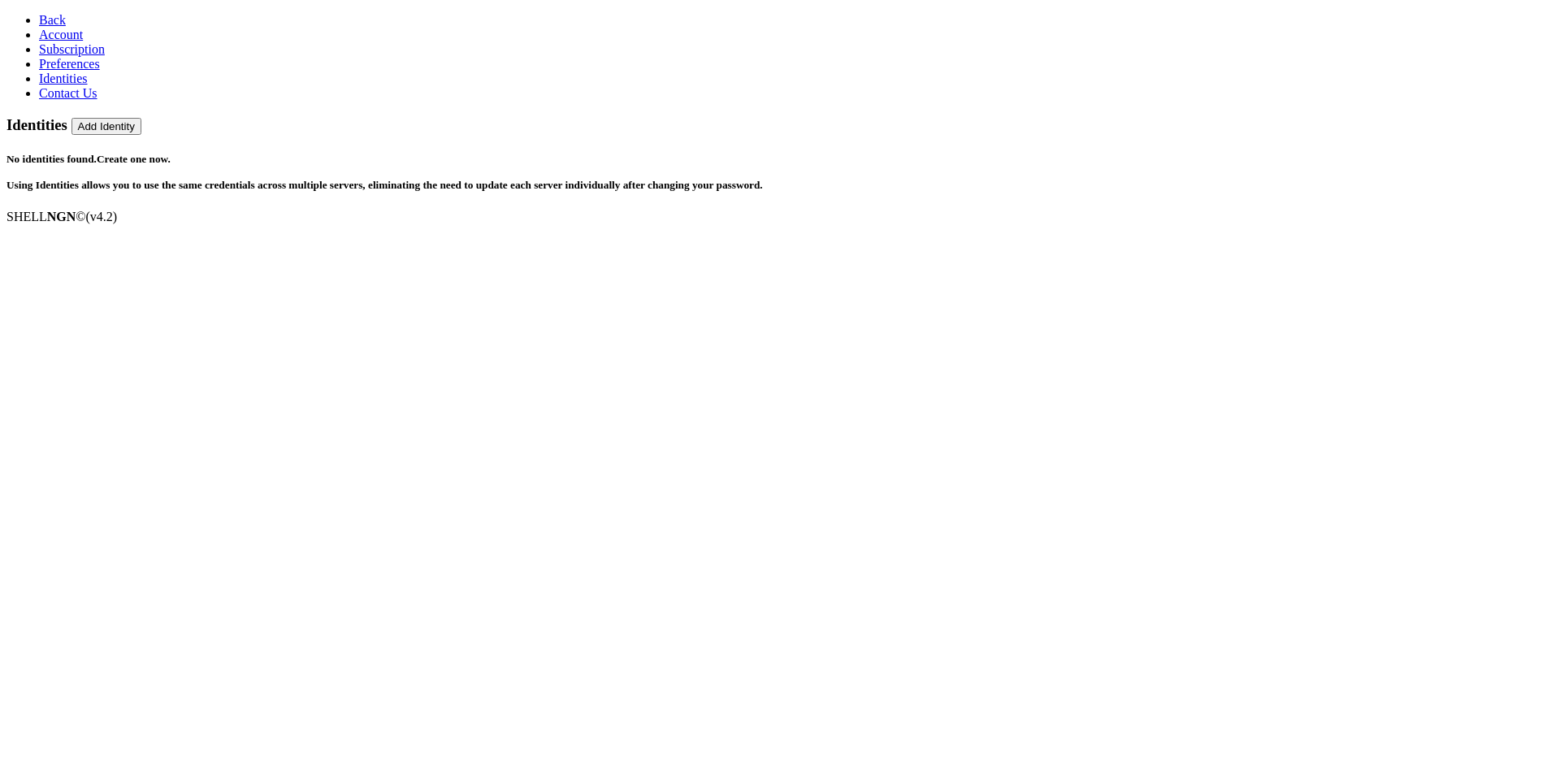
click at [98, 100] on link "Contact Us" at bounding box center [68, 93] width 59 height 14
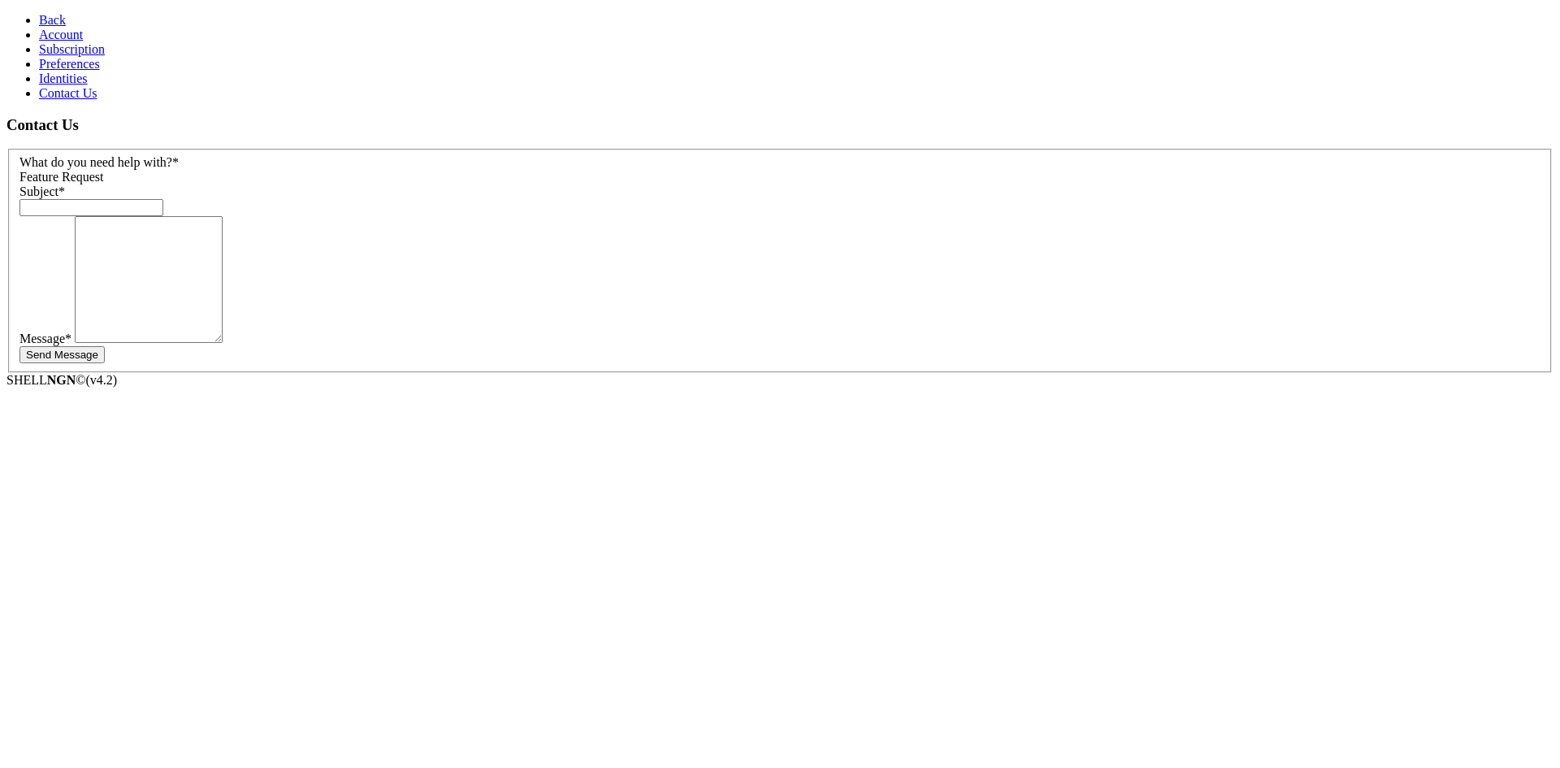
click at [39, 24] on link "Back" at bounding box center [52, 20] width 27 height 14
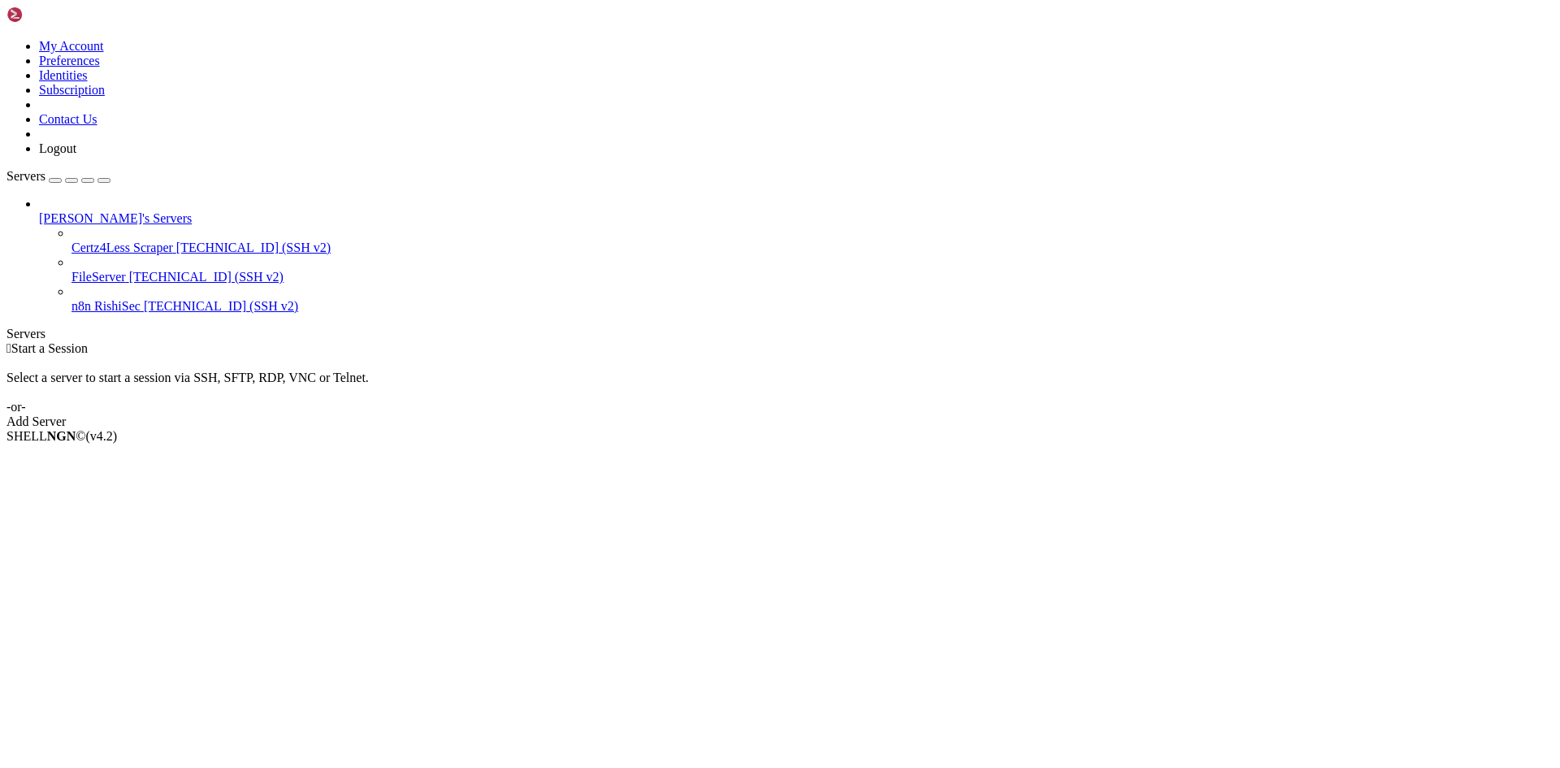
click at [7, 39] on link at bounding box center [7, 39] width 0 height 0
click at [104, 49] on link "My Account" at bounding box center [71, 46] width 65 height 14
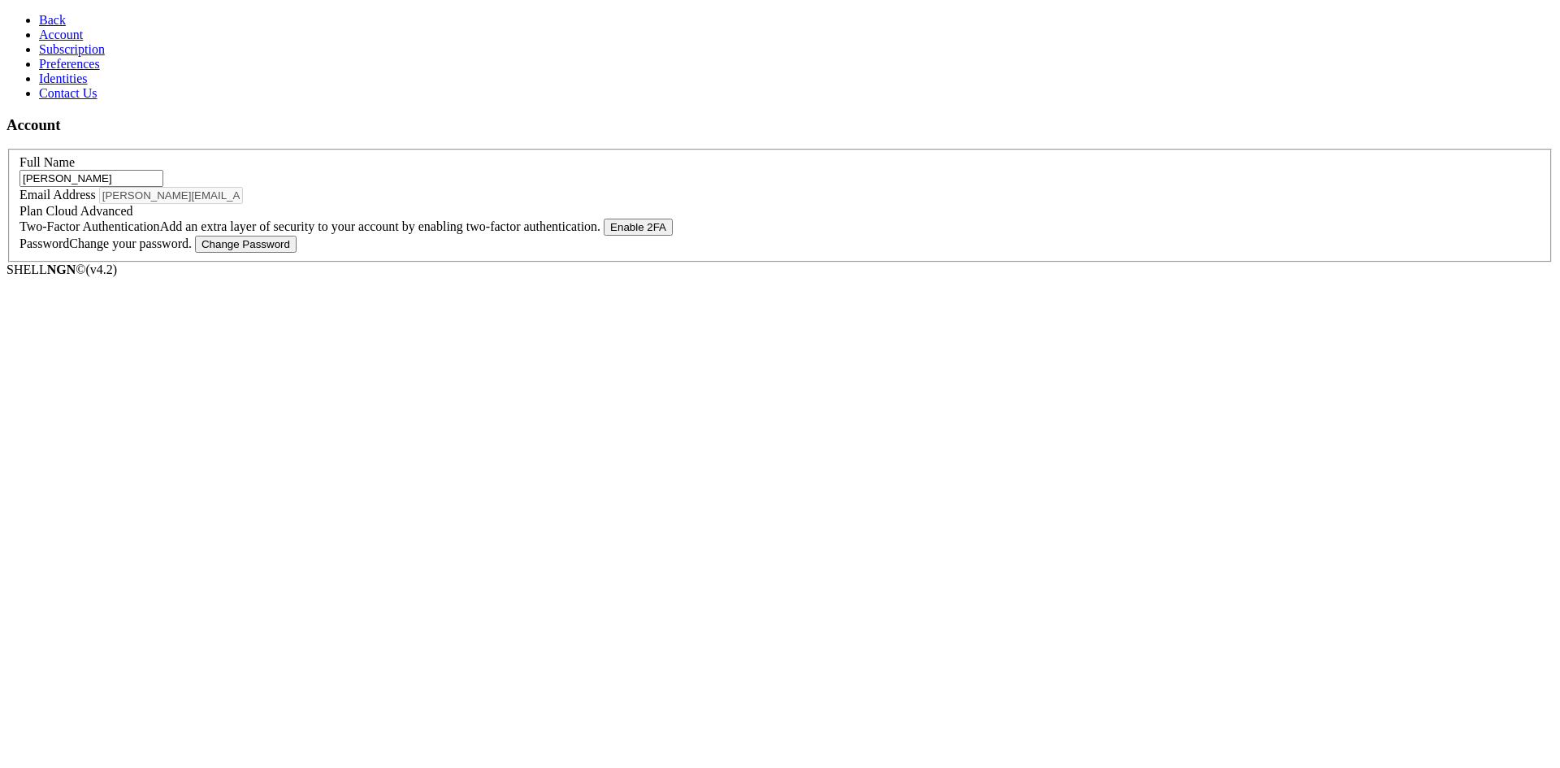
click at [105, 56] on link "Subscription" at bounding box center [72, 49] width 66 height 14
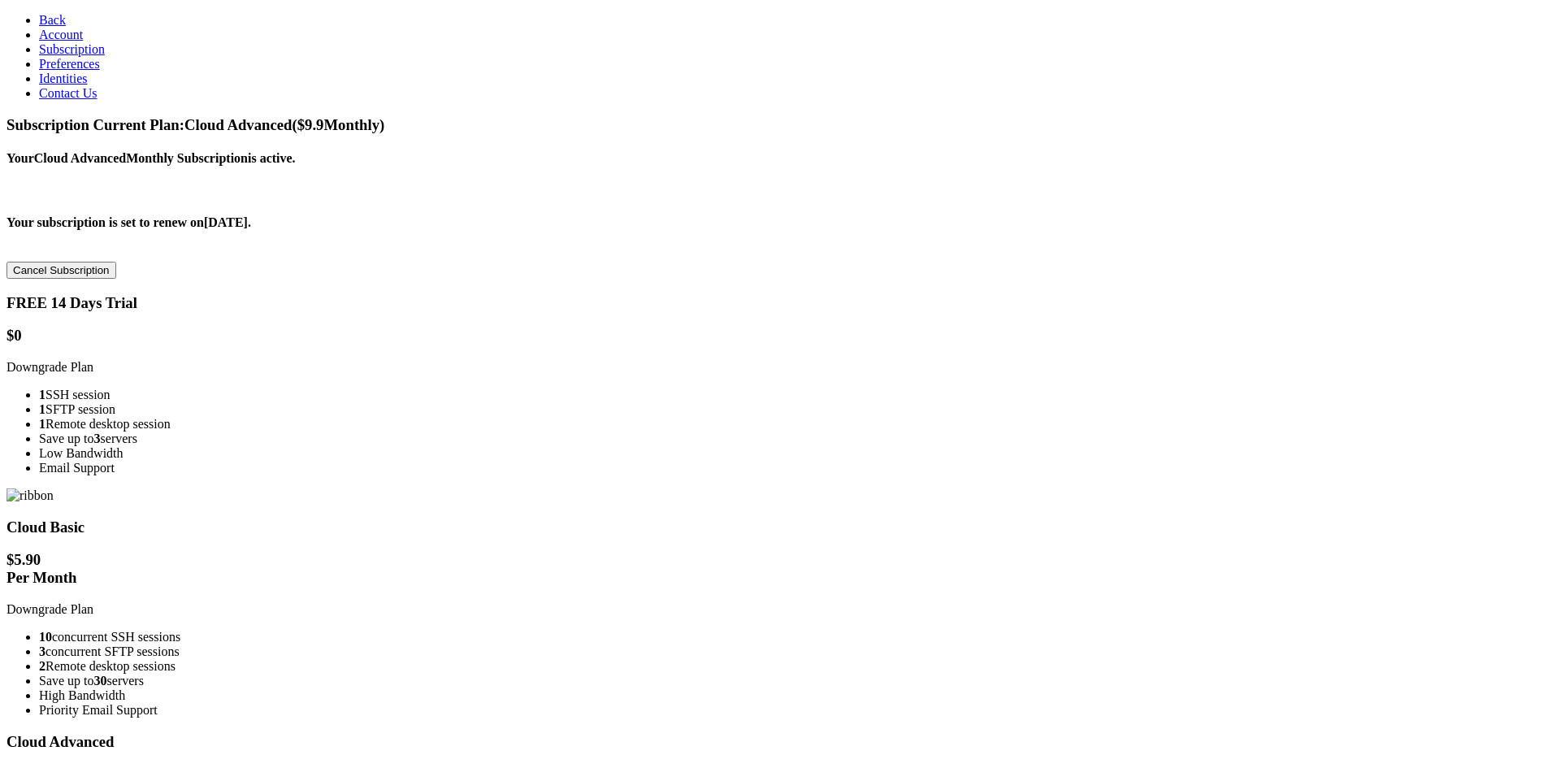
click at [100, 71] on link "Preferences" at bounding box center [69, 64] width 61 height 14
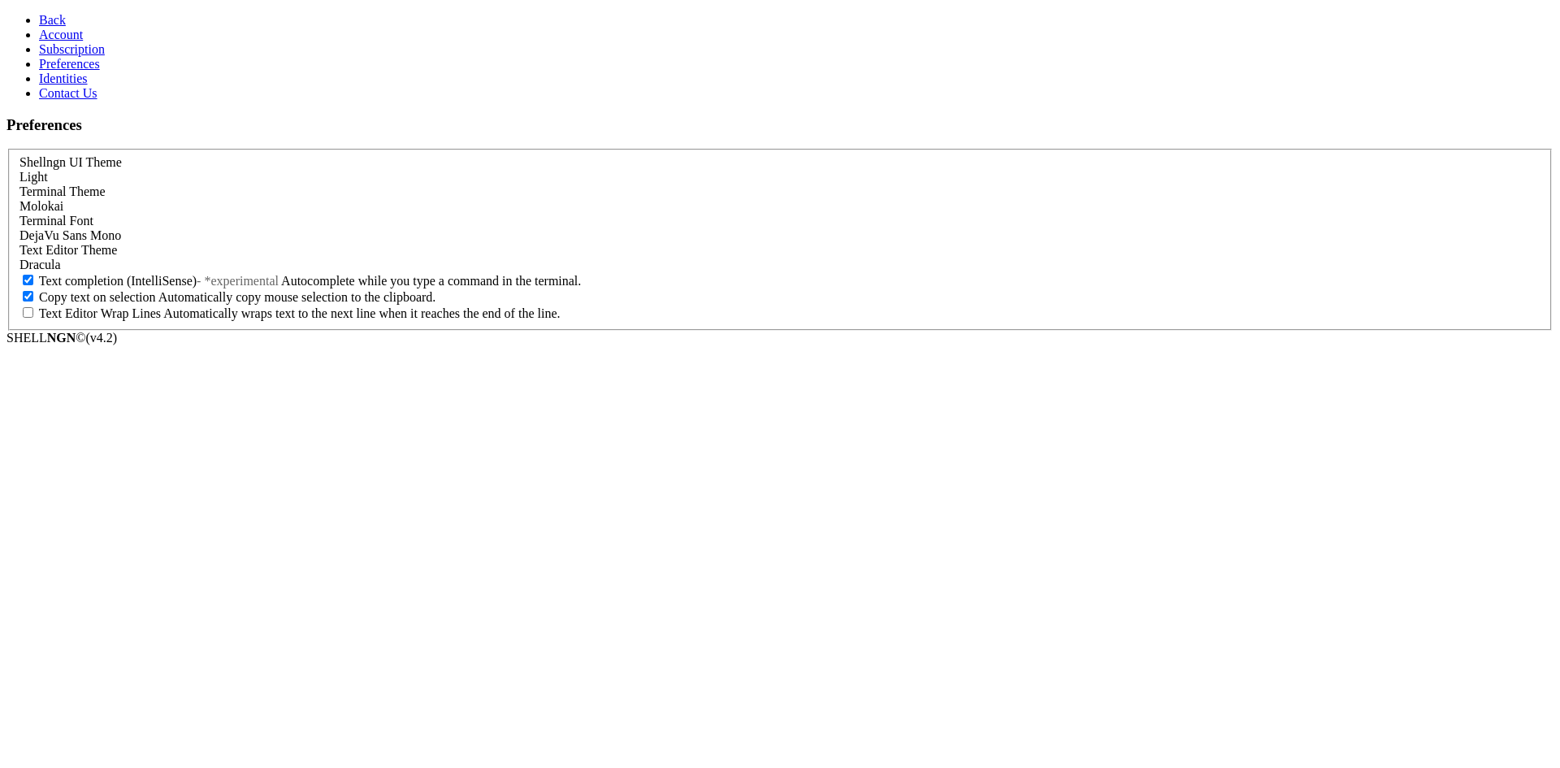
click at [88, 85] on link "Identities" at bounding box center [63, 79] width 49 height 14
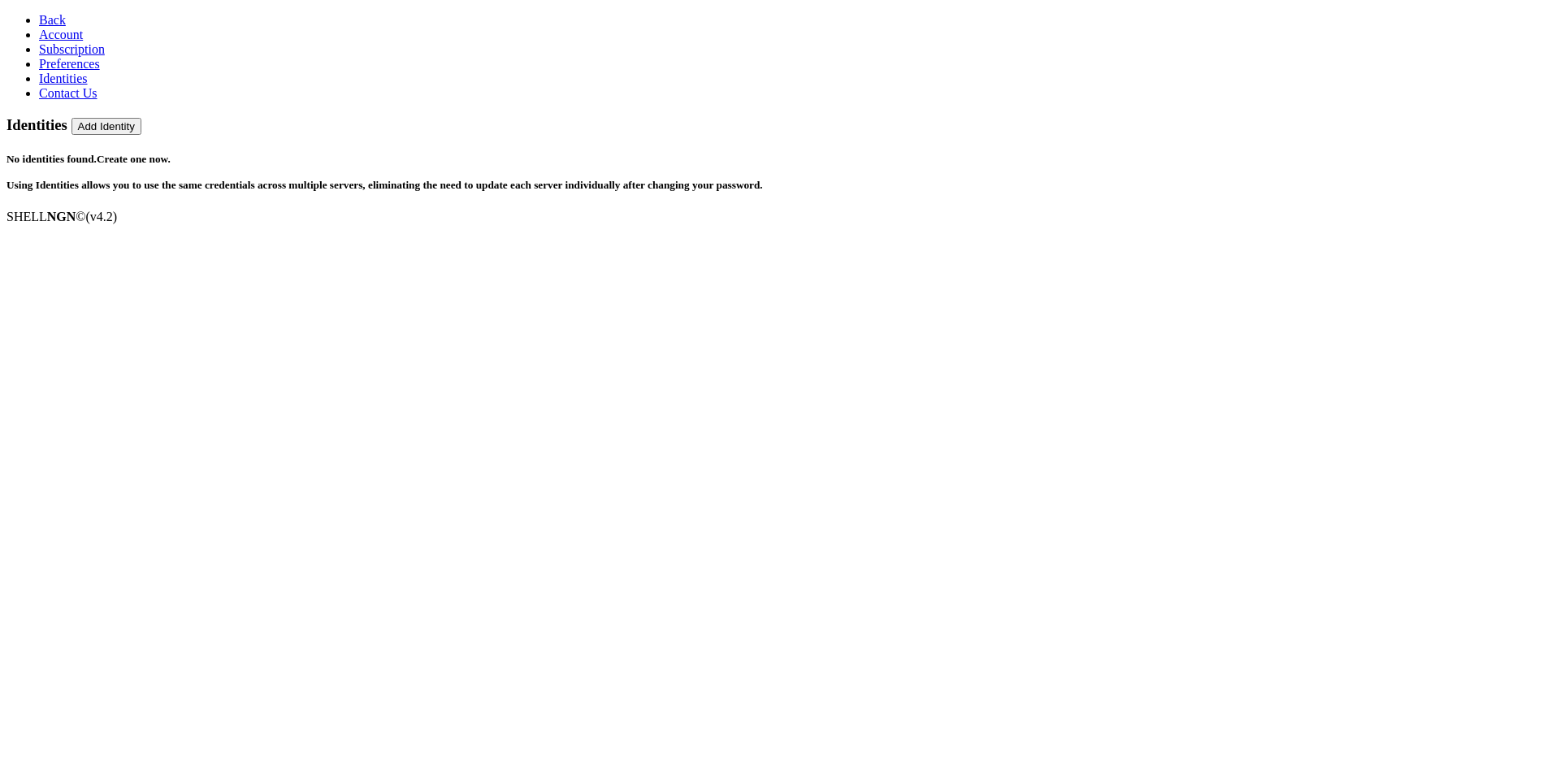
click at [98, 100] on link "Contact Us" at bounding box center [68, 93] width 59 height 14
